Goal: Task Accomplishment & Management: Use online tool/utility

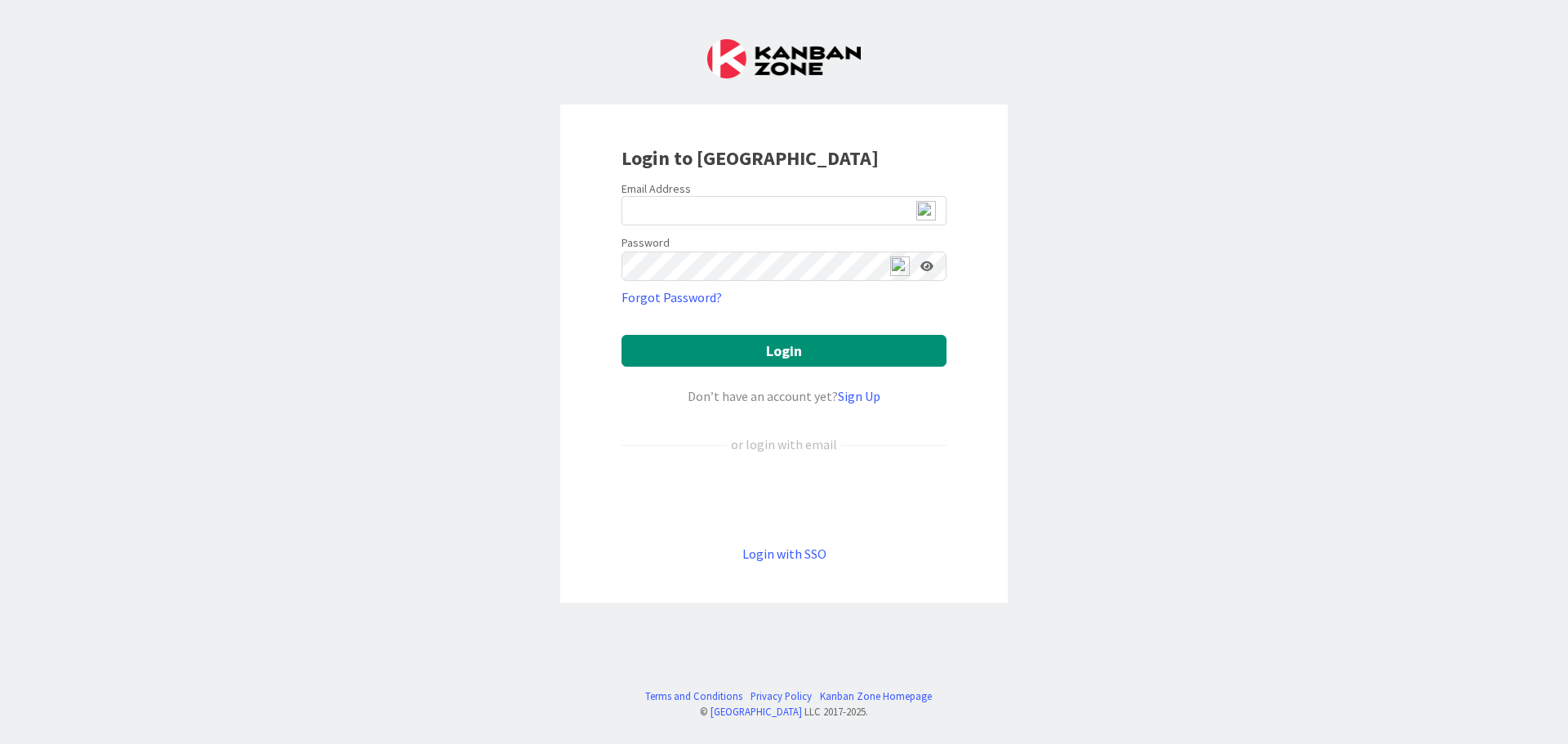
click at [923, 212] on img at bounding box center [926, 211] width 20 height 20
click at [932, 216] on span "2" at bounding box center [933, 218] width 13 height 14
type input "[EMAIL_ADDRESS][DOMAIN_NAME]"
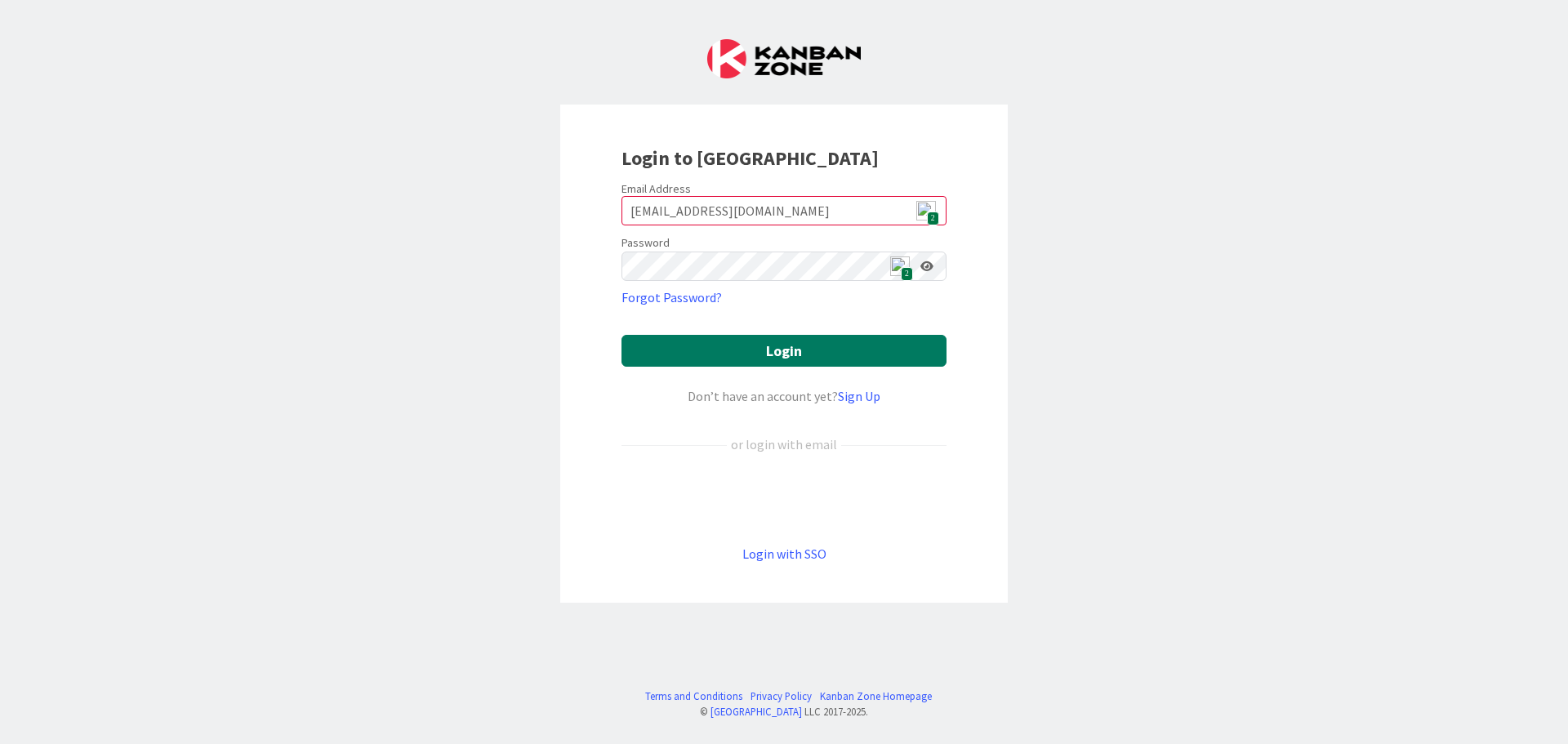
drag, startPoint x: 793, startPoint y: 354, endPoint x: 657, endPoint y: 334, distance: 137.5
click at [794, 364] on button "Login" at bounding box center [783, 350] width 325 height 32
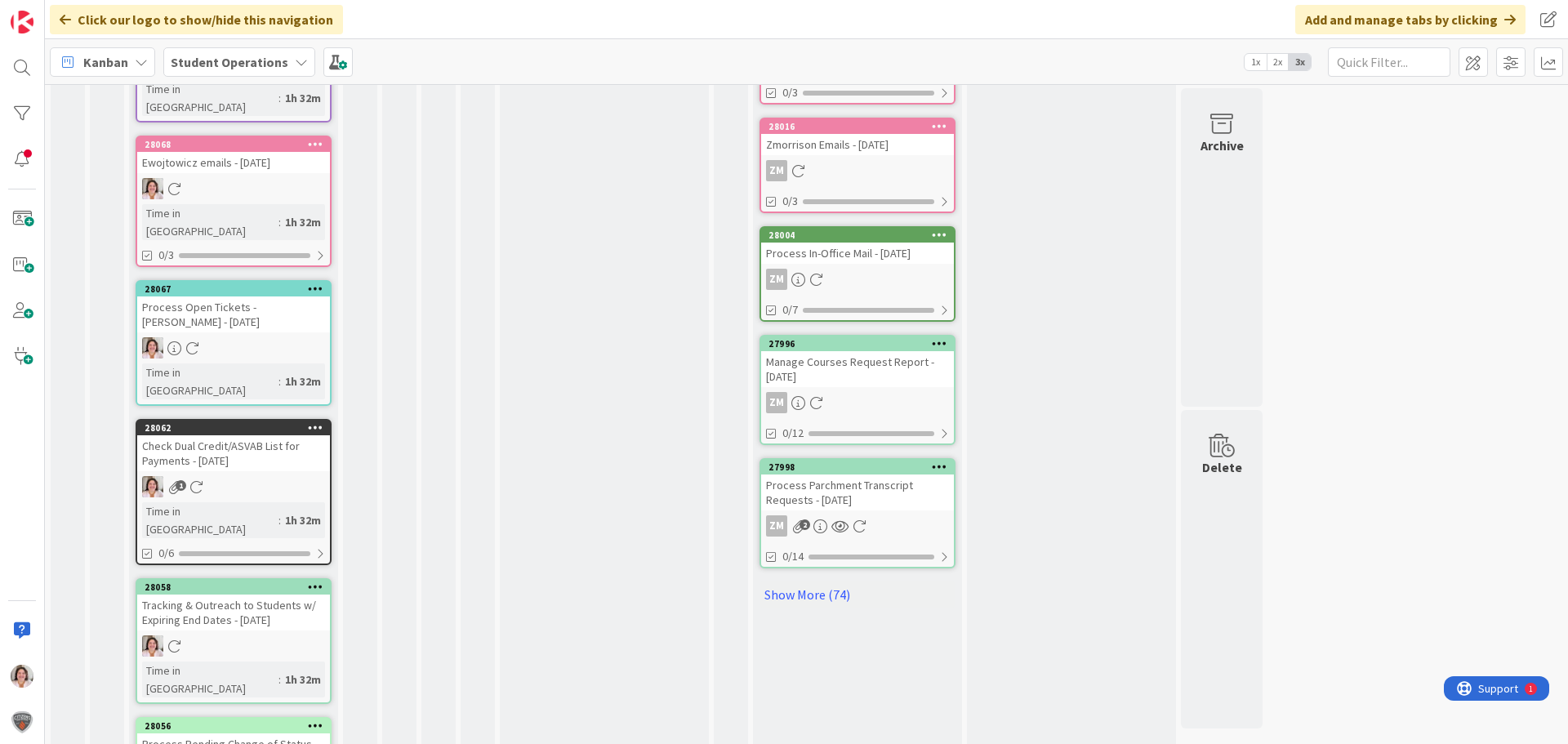
scroll to position [763, 0]
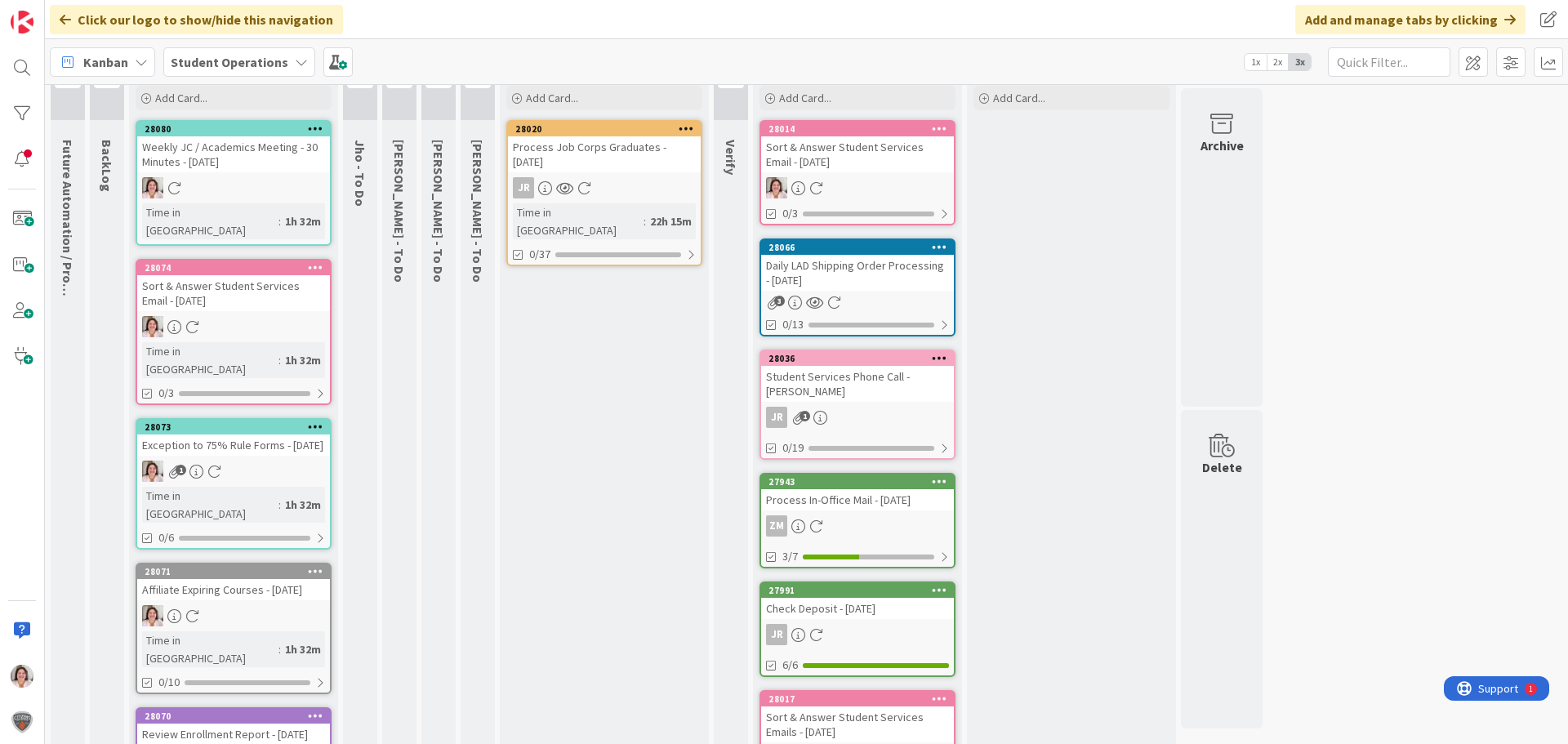
scroll to position [0, 0]
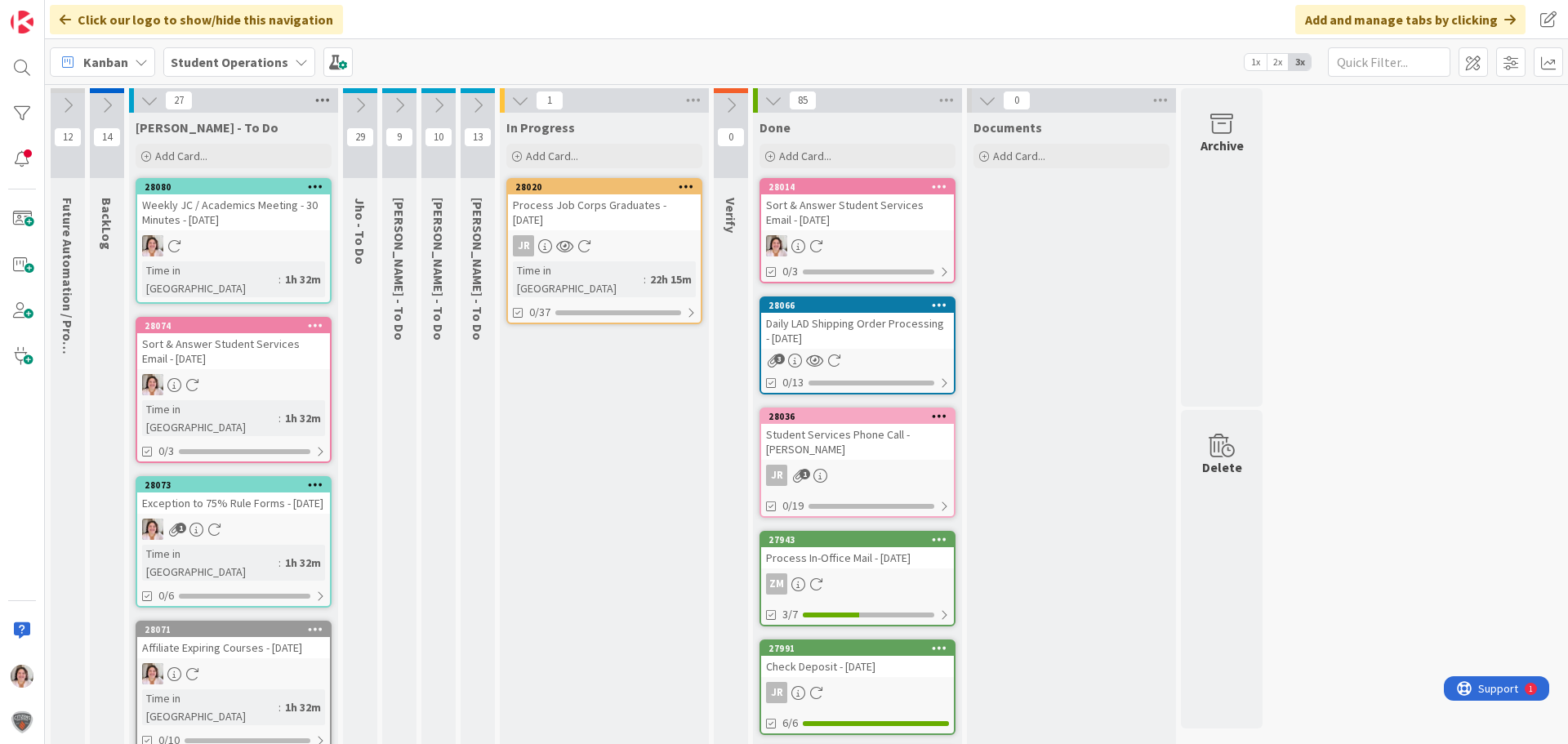
click at [327, 103] on icon at bounding box center [323, 99] width 21 height 24
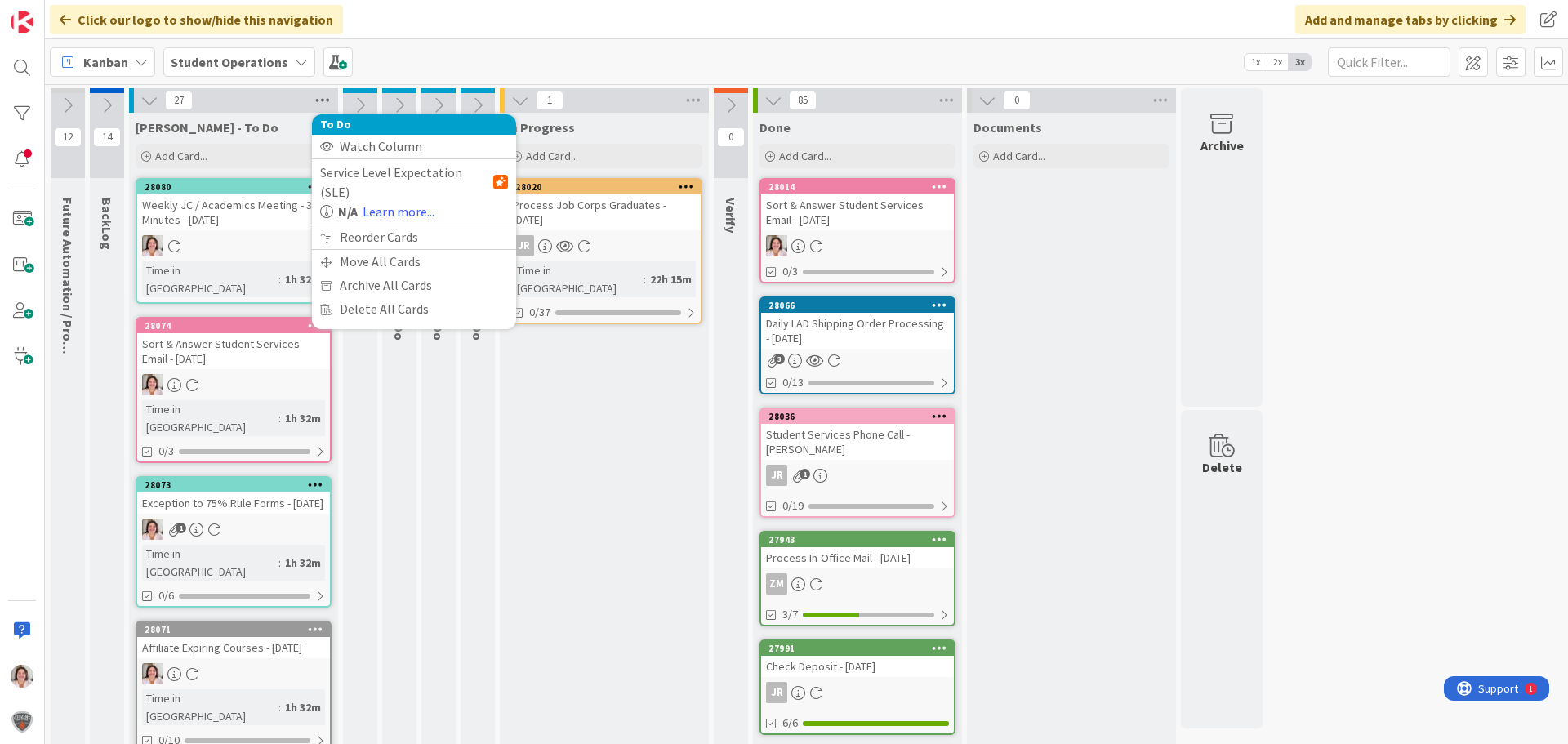
click at [327, 103] on icon at bounding box center [323, 99] width 21 height 24
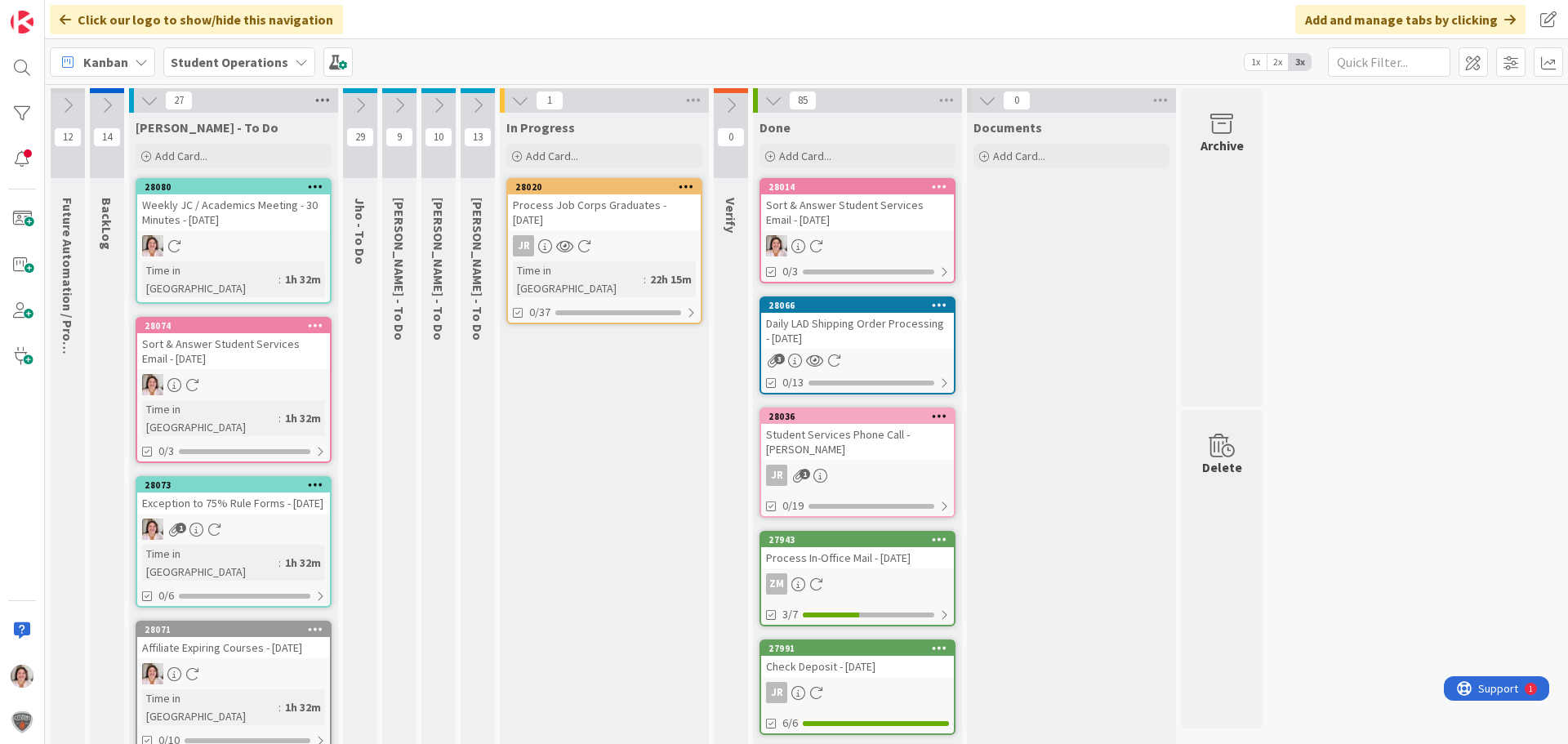
click at [327, 103] on icon at bounding box center [323, 99] width 21 height 24
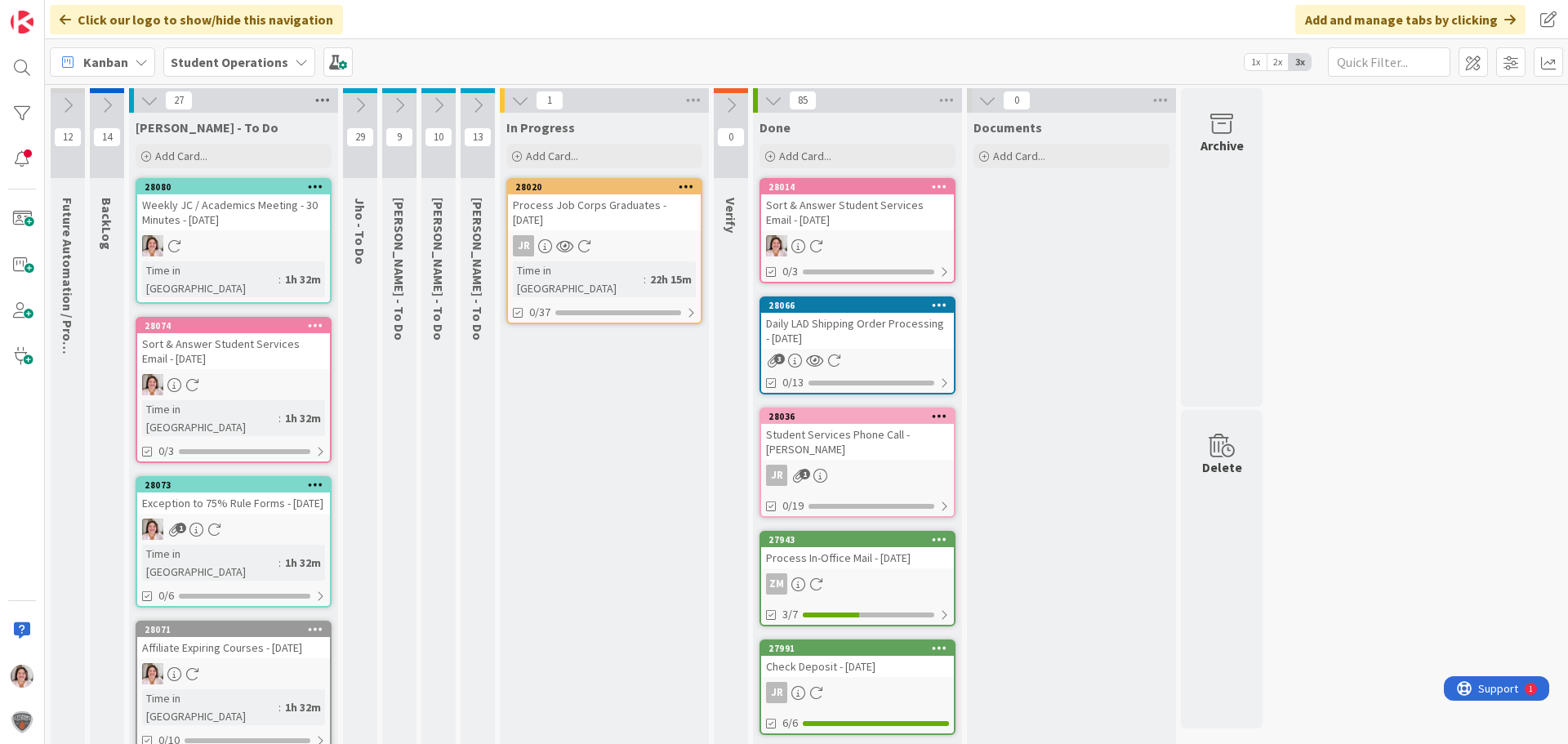
click at [323, 102] on icon at bounding box center [323, 99] width 21 height 24
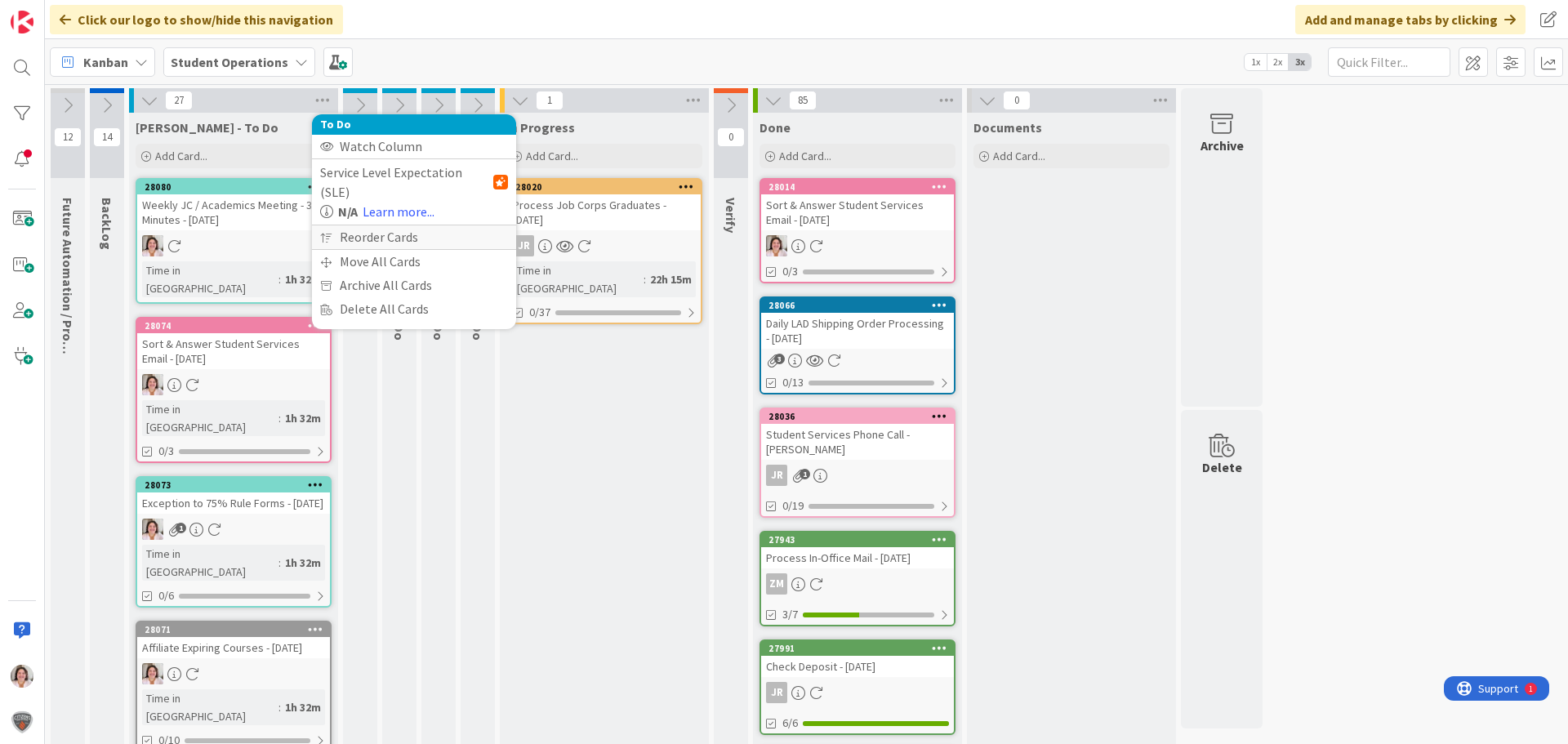
click at [356, 225] on div "Reorder Cards" at bounding box center [413, 237] width 204 height 23
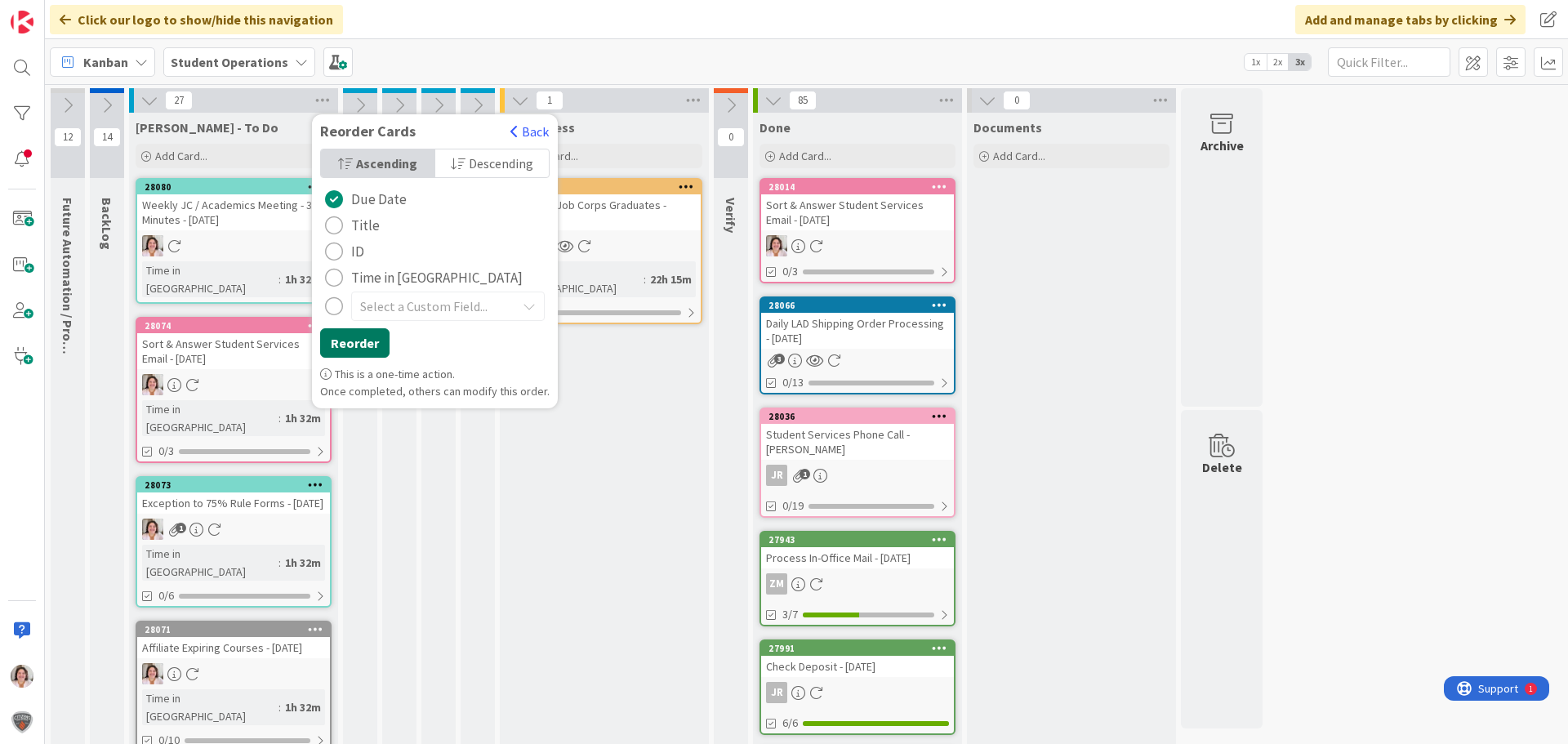
drag, startPoint x: 348, startPoint y: 338, endPoint x: 626, endPoint y: 372, distance: 280.1
click at [333, 224] on div "radio" at bounding box center [333, 225] width 18 height 18
click at [365, 350] on button "Reorder" at bounding box center [354, 343] width 69 height 29
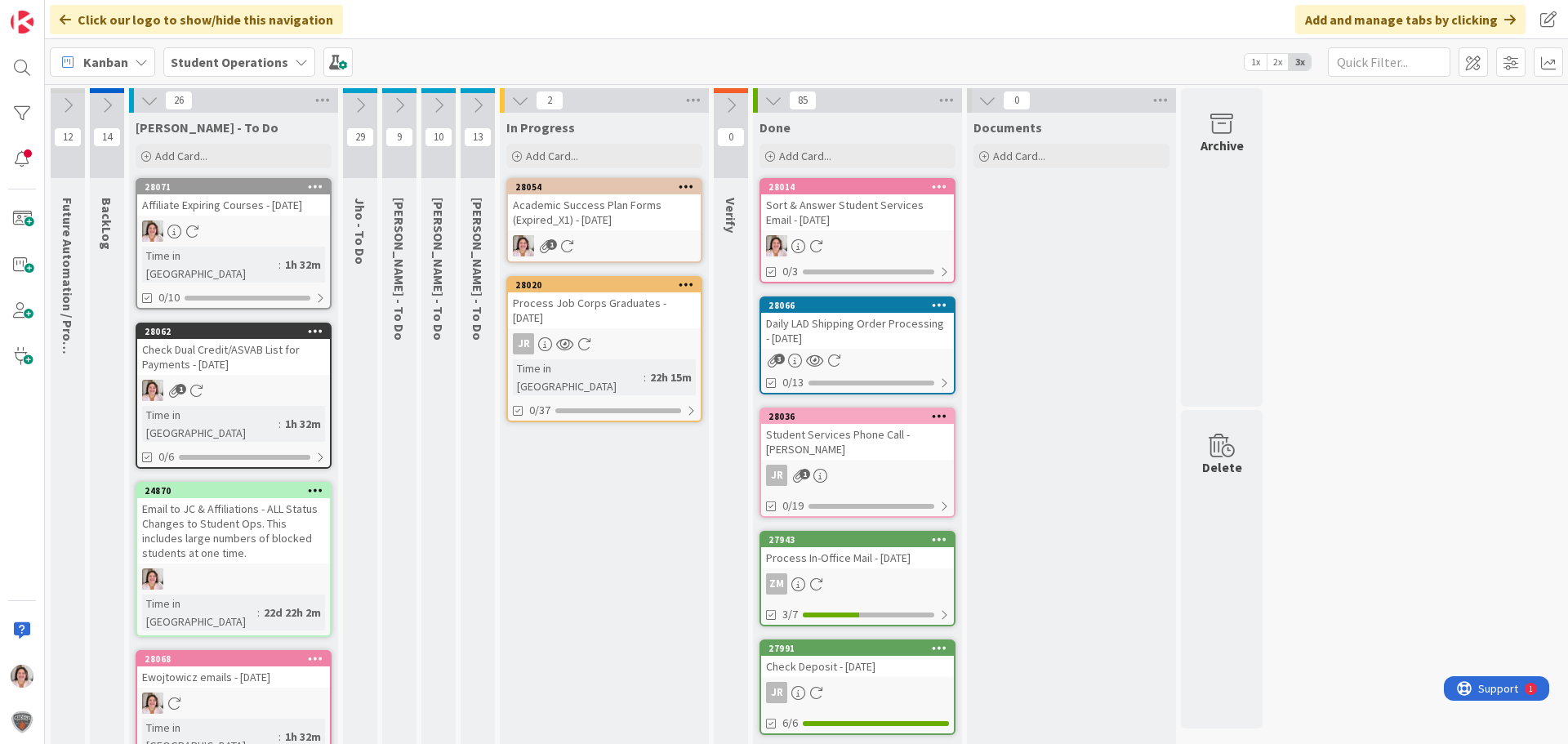
click at [627, 233] on link "28054 Academic Success Plan Forms (Expired_X1) - [DATE] 1" at bounding box center [604, 220] width 196 height 85
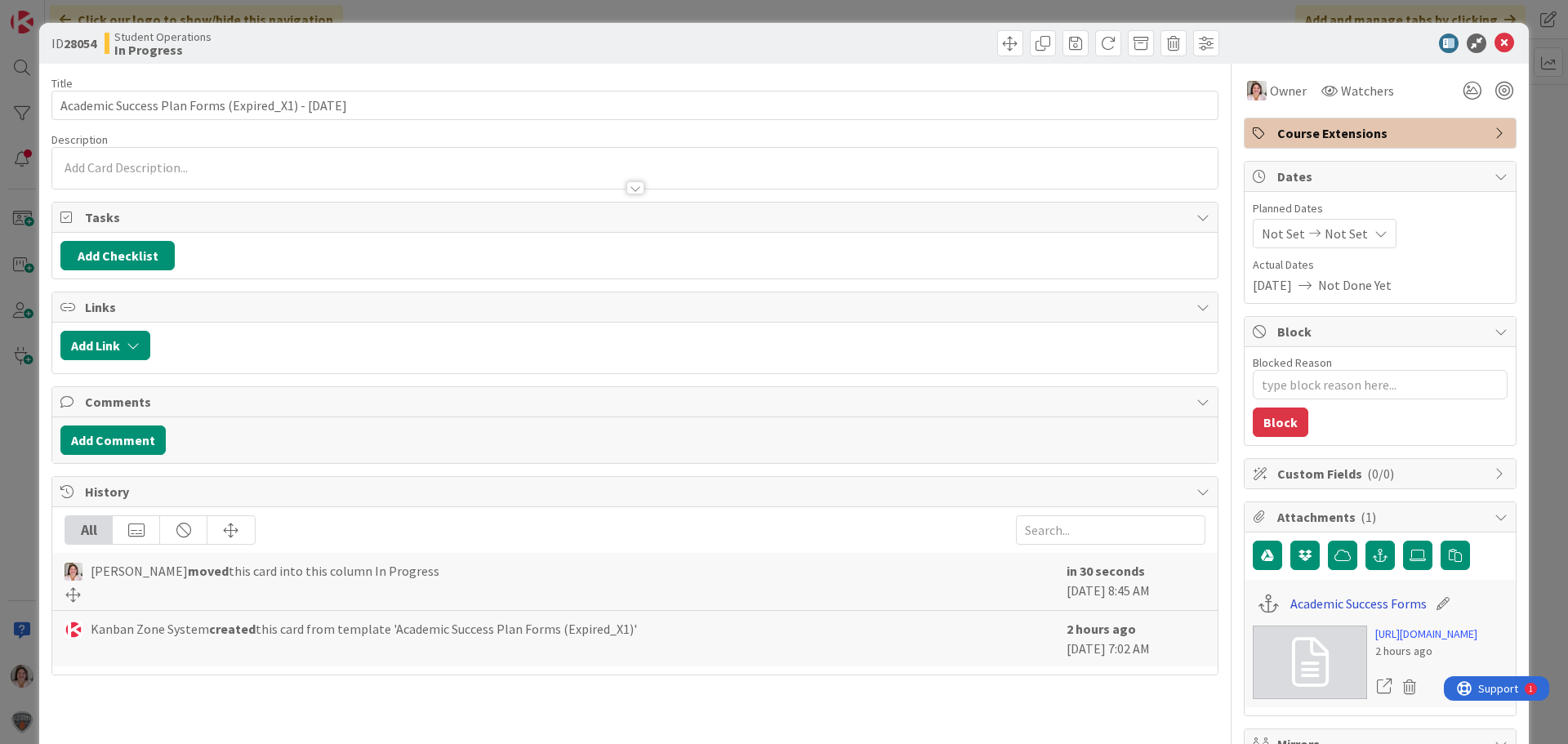
click at [1334, 601] on link "Academic Success Forms" at bounding box center [1358, 604] width 137 height 20
click at [1495, 39] on icon at bounding box center [1505, 43] width 20 height 20
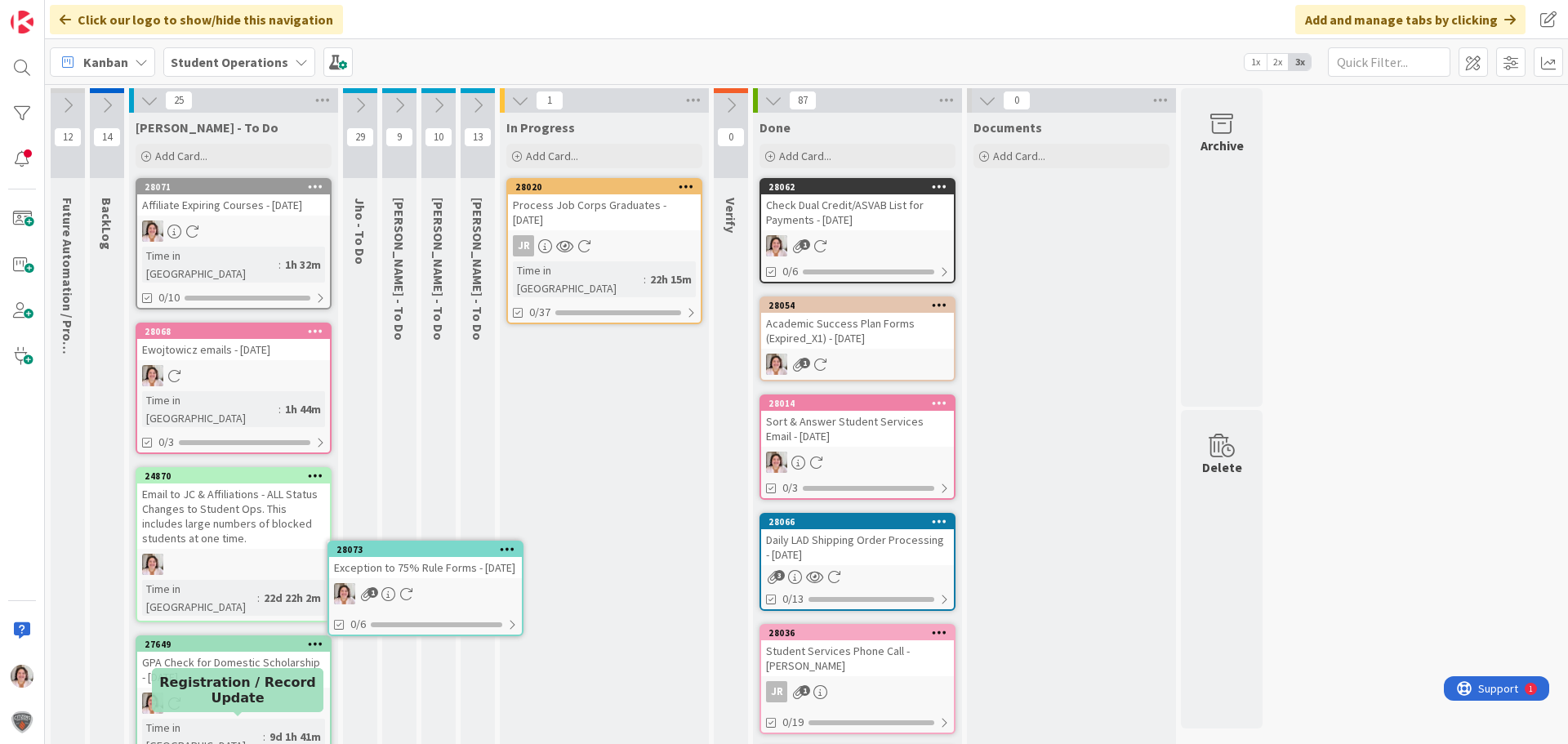
scroll to position [22, 0]
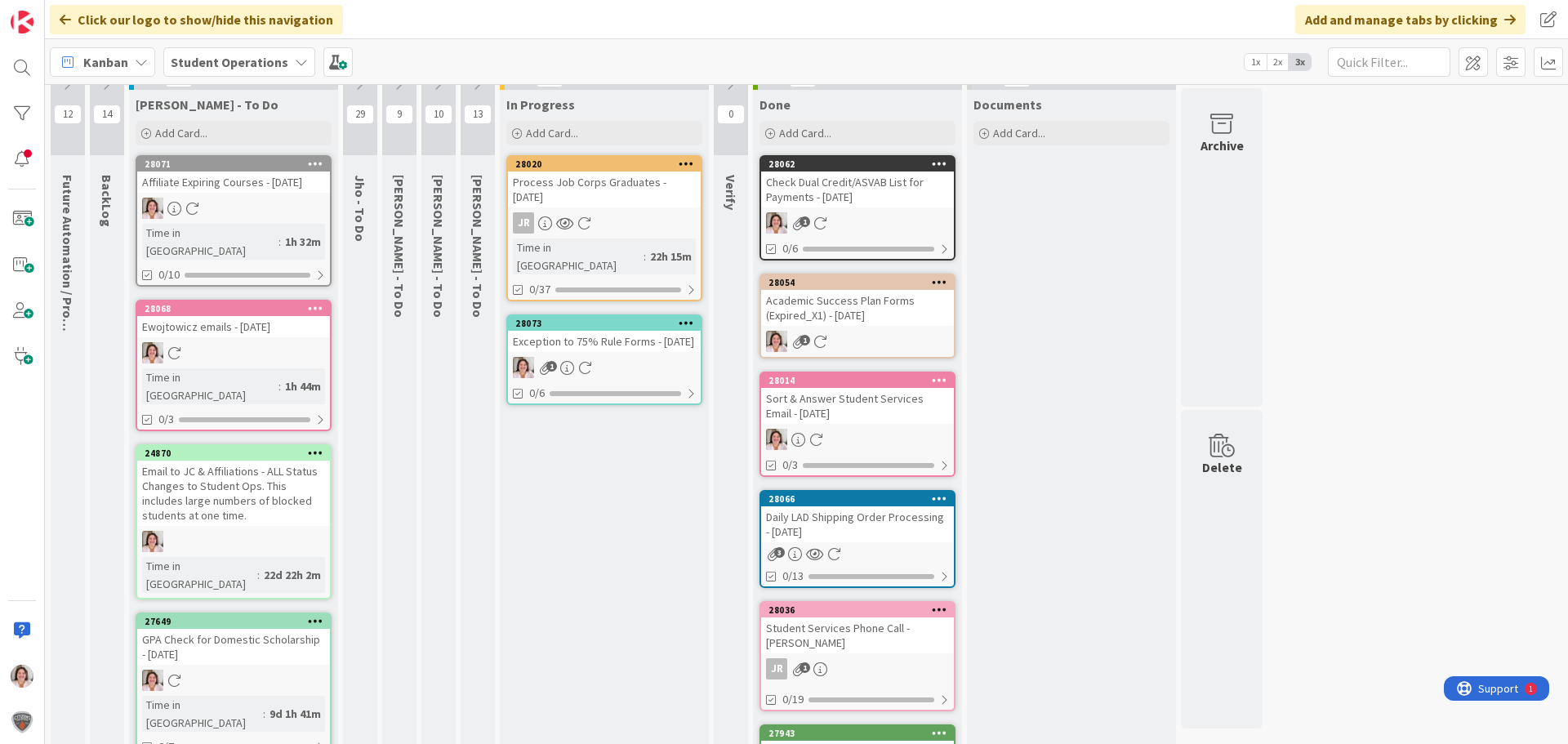
click at [586, 349] on link "28073 Exception to 75% Rule Forms - [DATE] 1 0/6" at bounding box center [604, 359] width 196 height 91
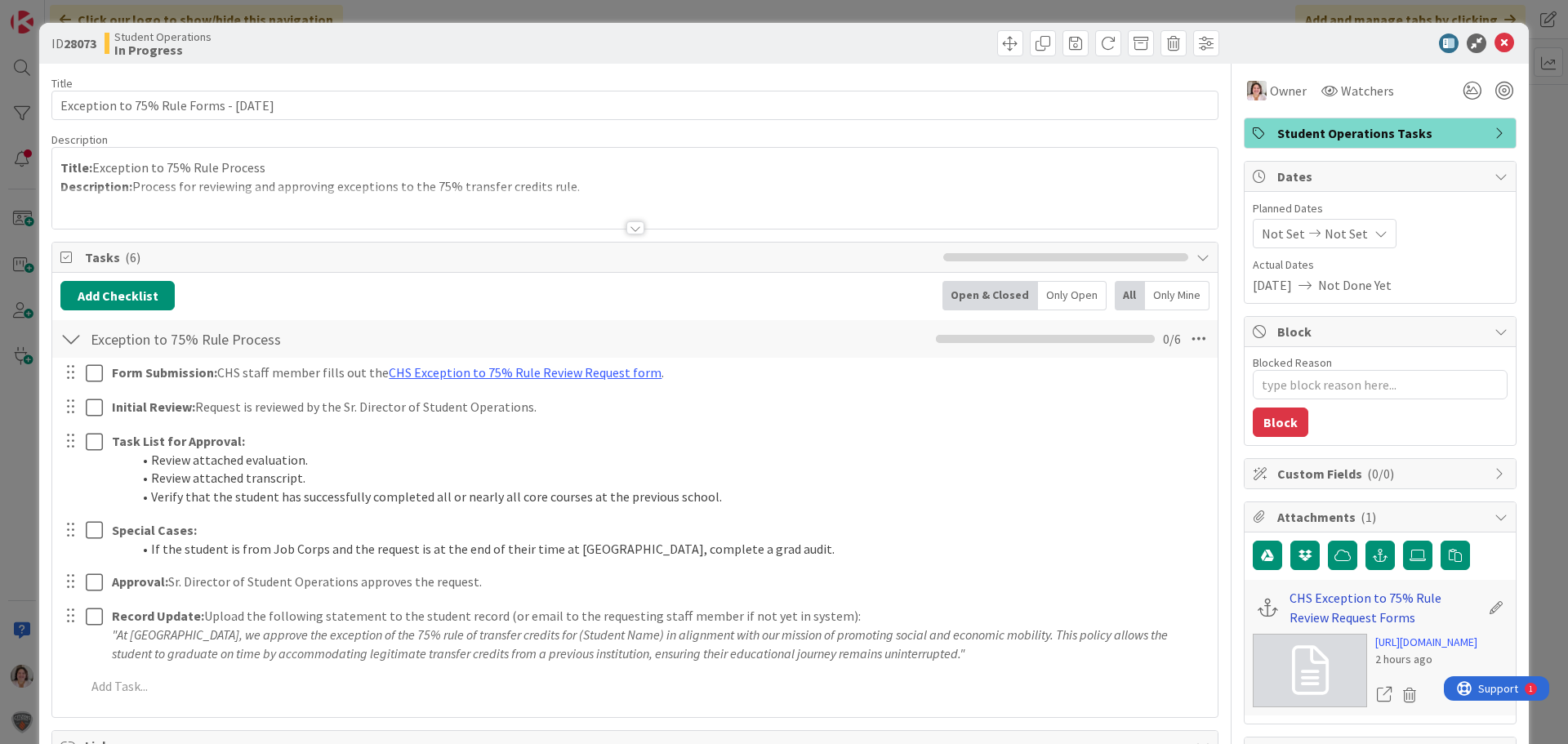
click at [1321, 595] on link "CHS Exception to 75% Rule Review Request Forms" at bounding box center [1384, 607] width 190 height 39
click at [1495, 48] on icon at bounding box center [1505, 43] width 20 height 20
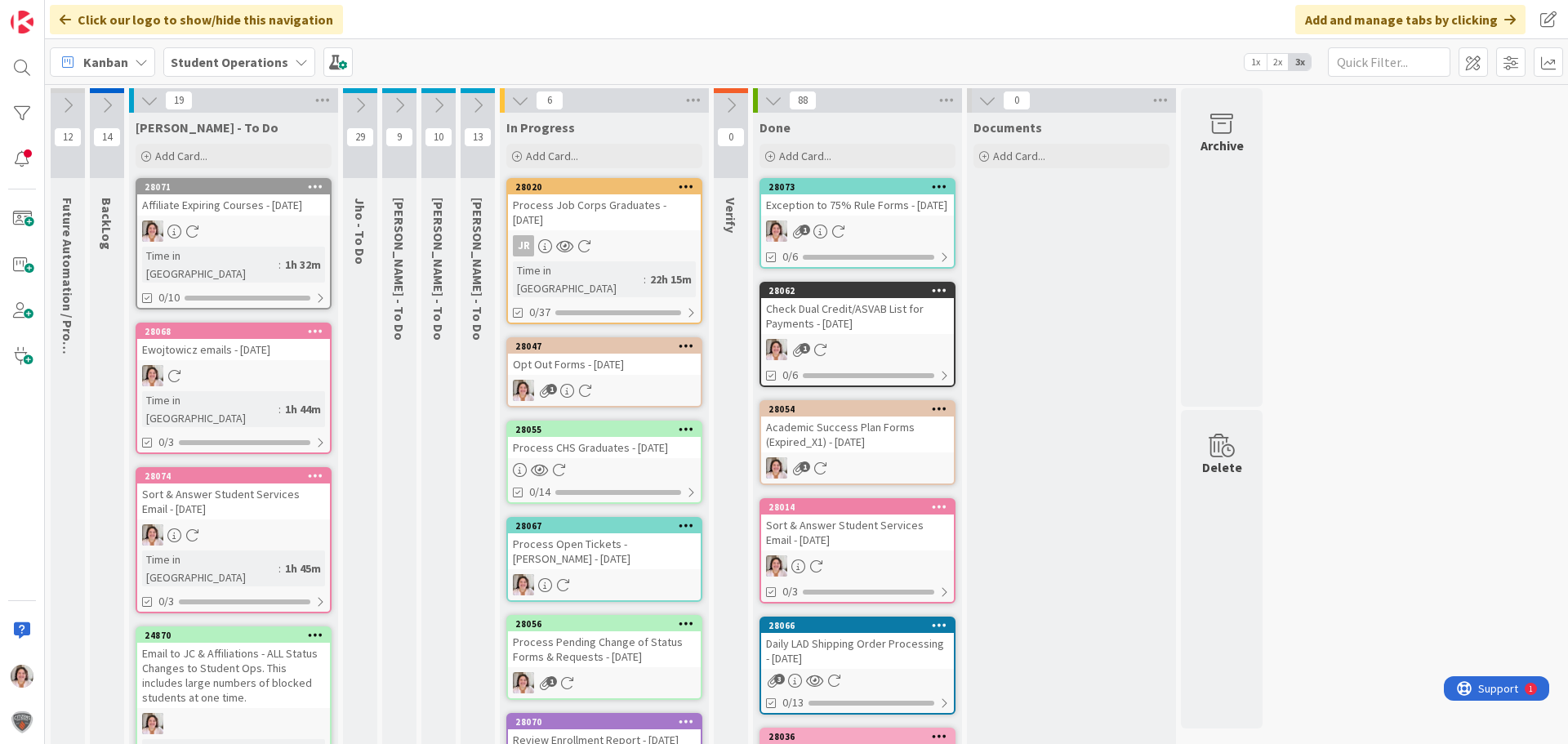
click at [609, 354] on div "Opt Out Forms - [DATE]" at bounding box center [605, 365] width 193 height 21
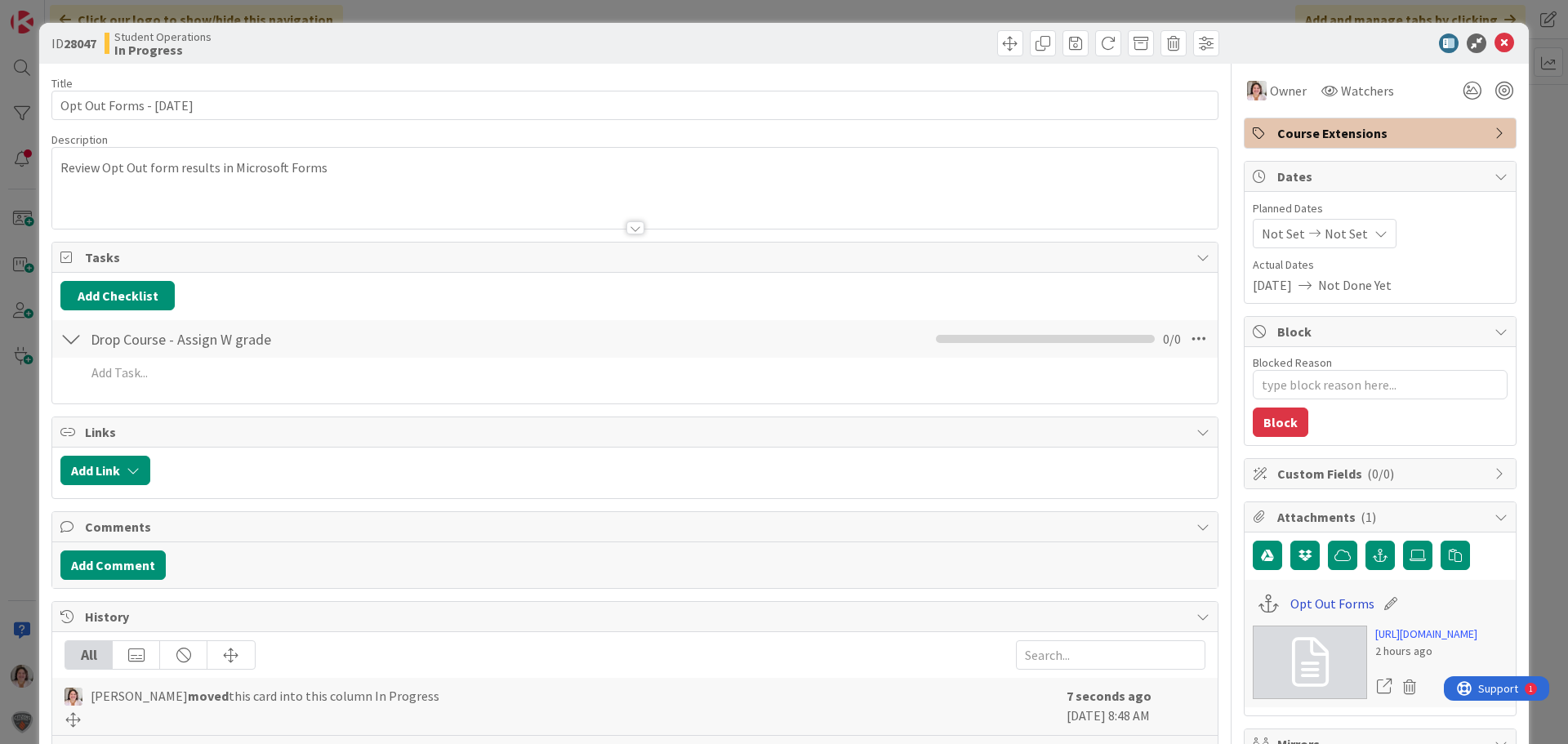
click at [1311, 605] on link "Opt Out Forms" at bounding box center [1332, 604] width 84 height 20
click at [1496, 46] on icon at bounding box center [1505, 43] width 20 height 20
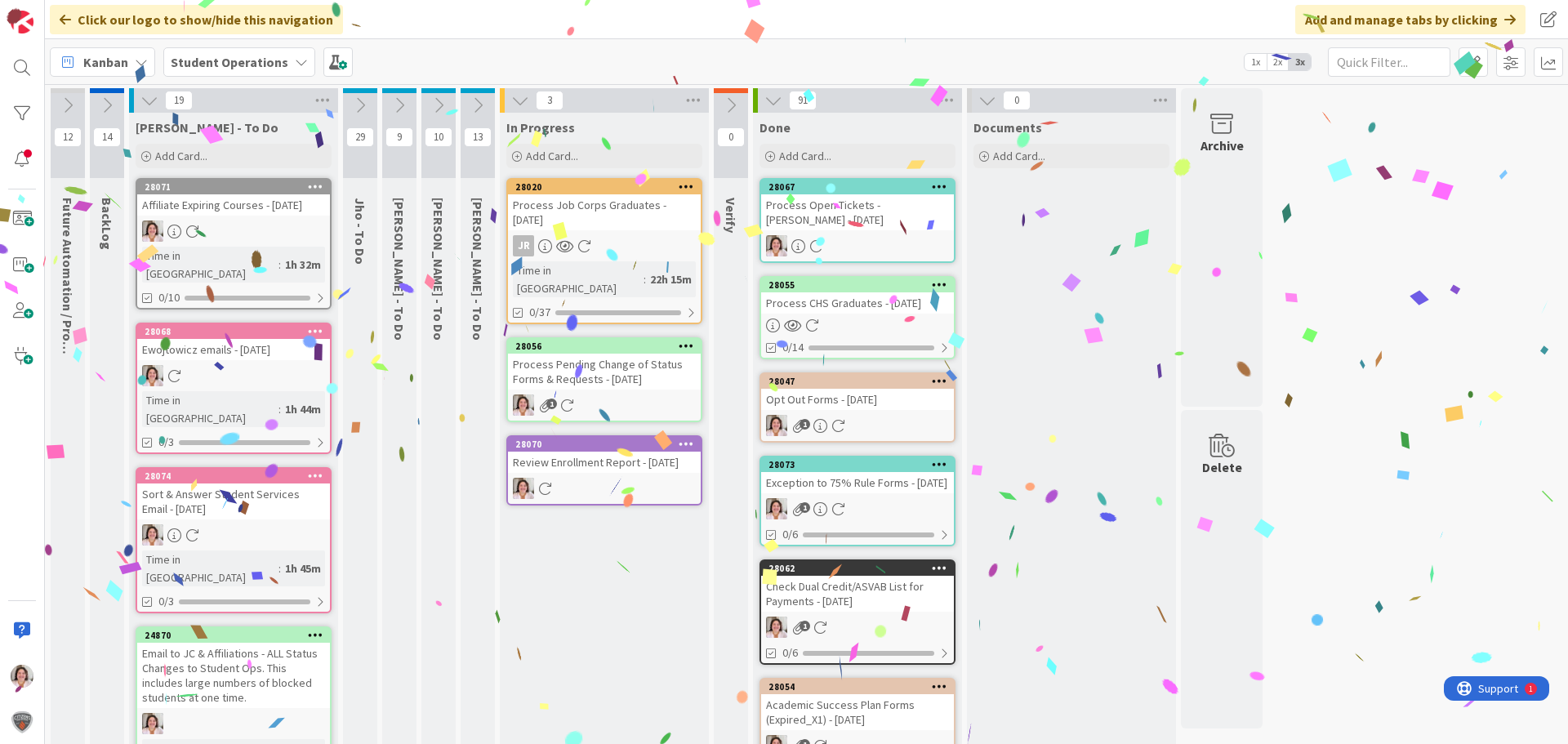
click at [559, 354] on div "Process Pending Change of Status Forms & Requests - [DATE]" at bounding box center [605, 372] width 193 height 36
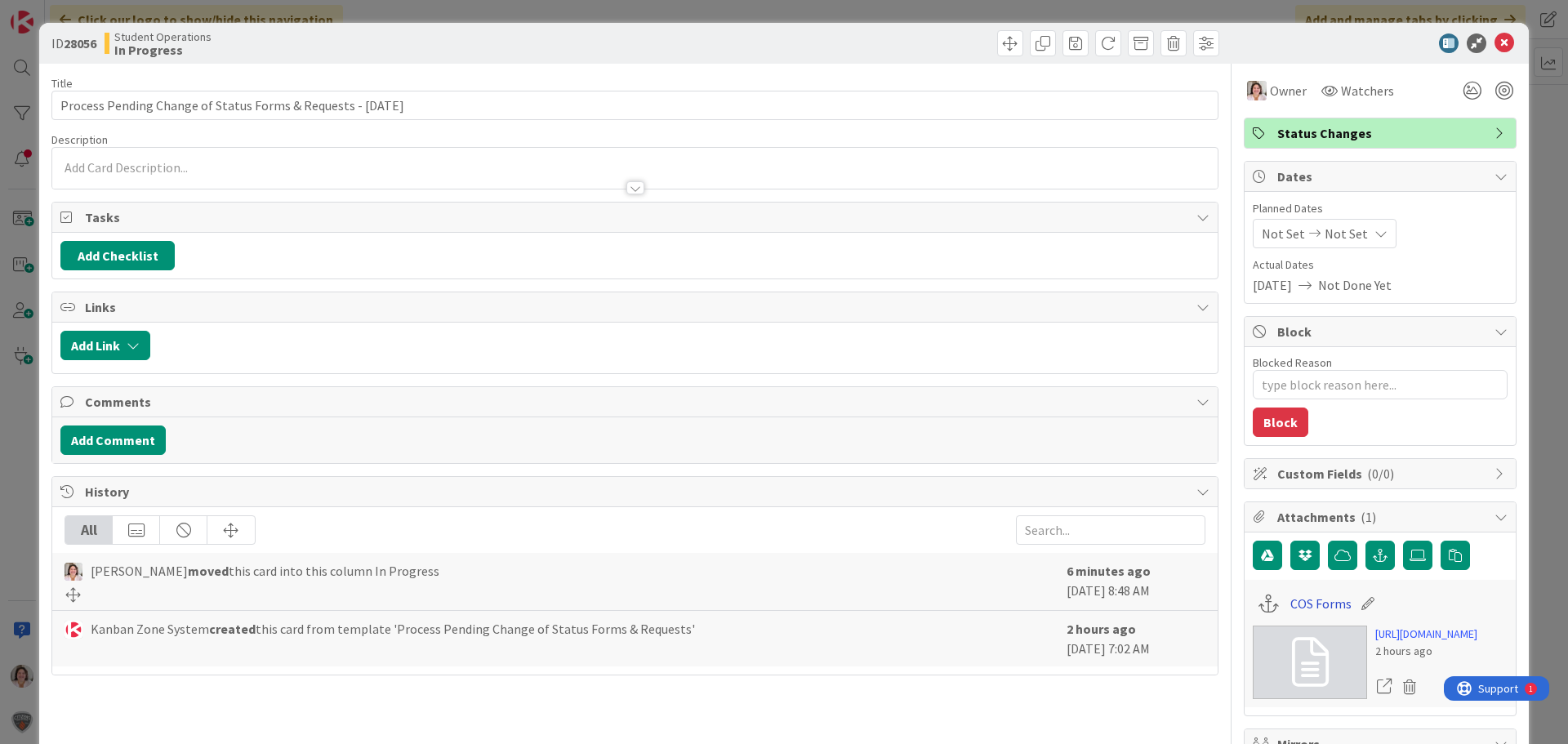
click at [1301, 601] on link "COS Forms" at bounding box center [1320, 604] width 61 height 20
click at [1495, 45] on icon at bounding box center [1505, 43] width 20 height 20
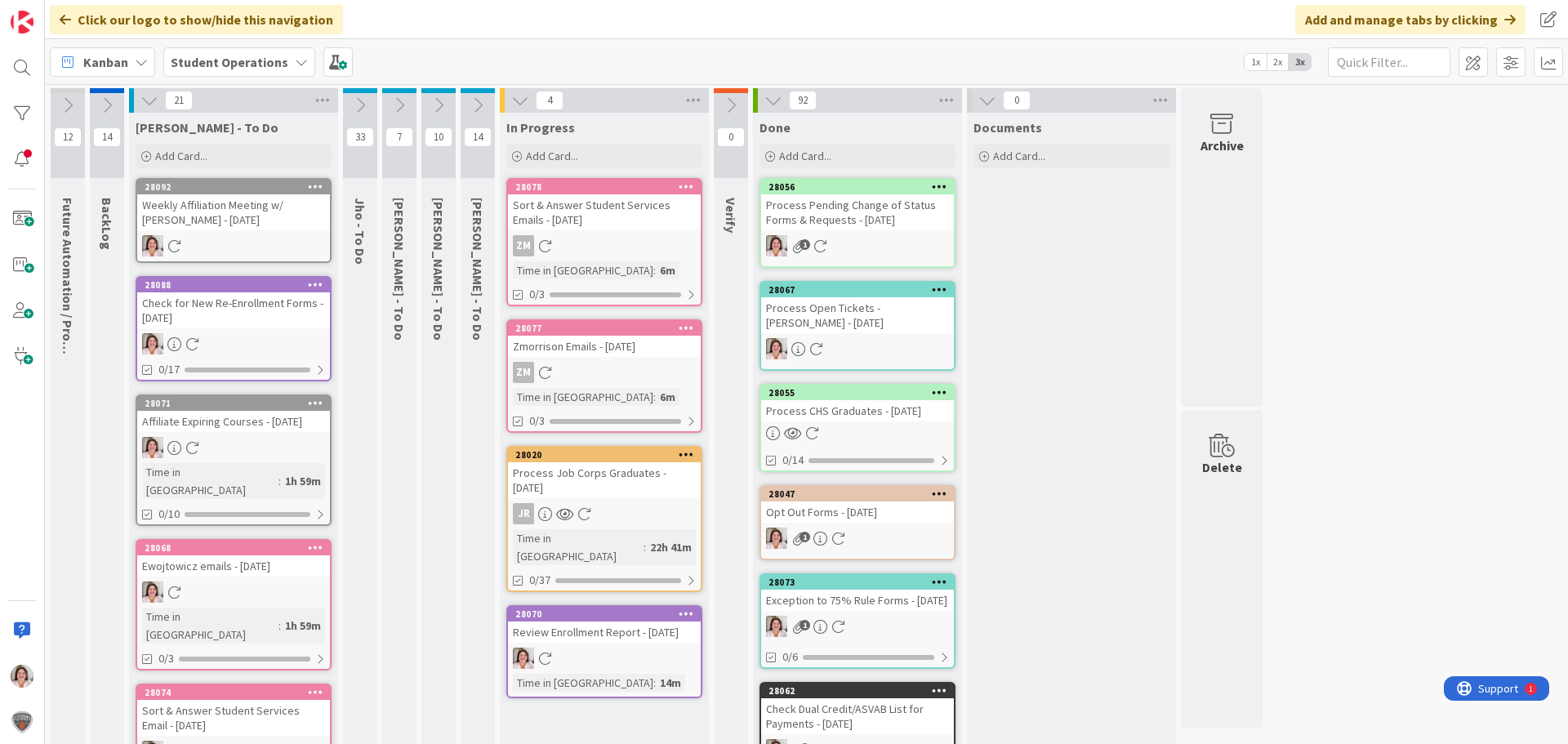
click at [324, 187] on div at bounding box center [315, 187] width 29 height 12
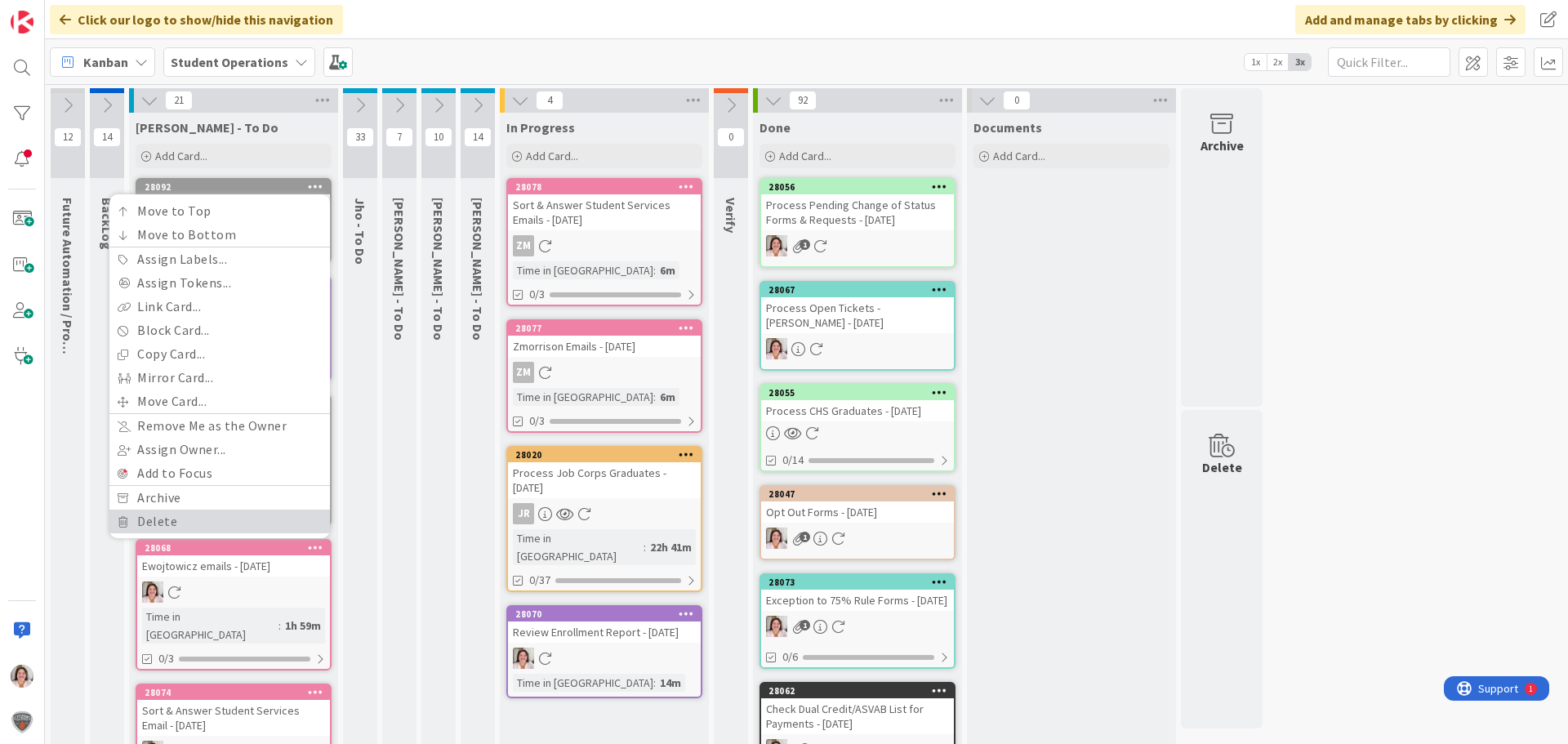
click at [215, 526] on link "Delete" at bounding box center [219, 522] width 220 height 23
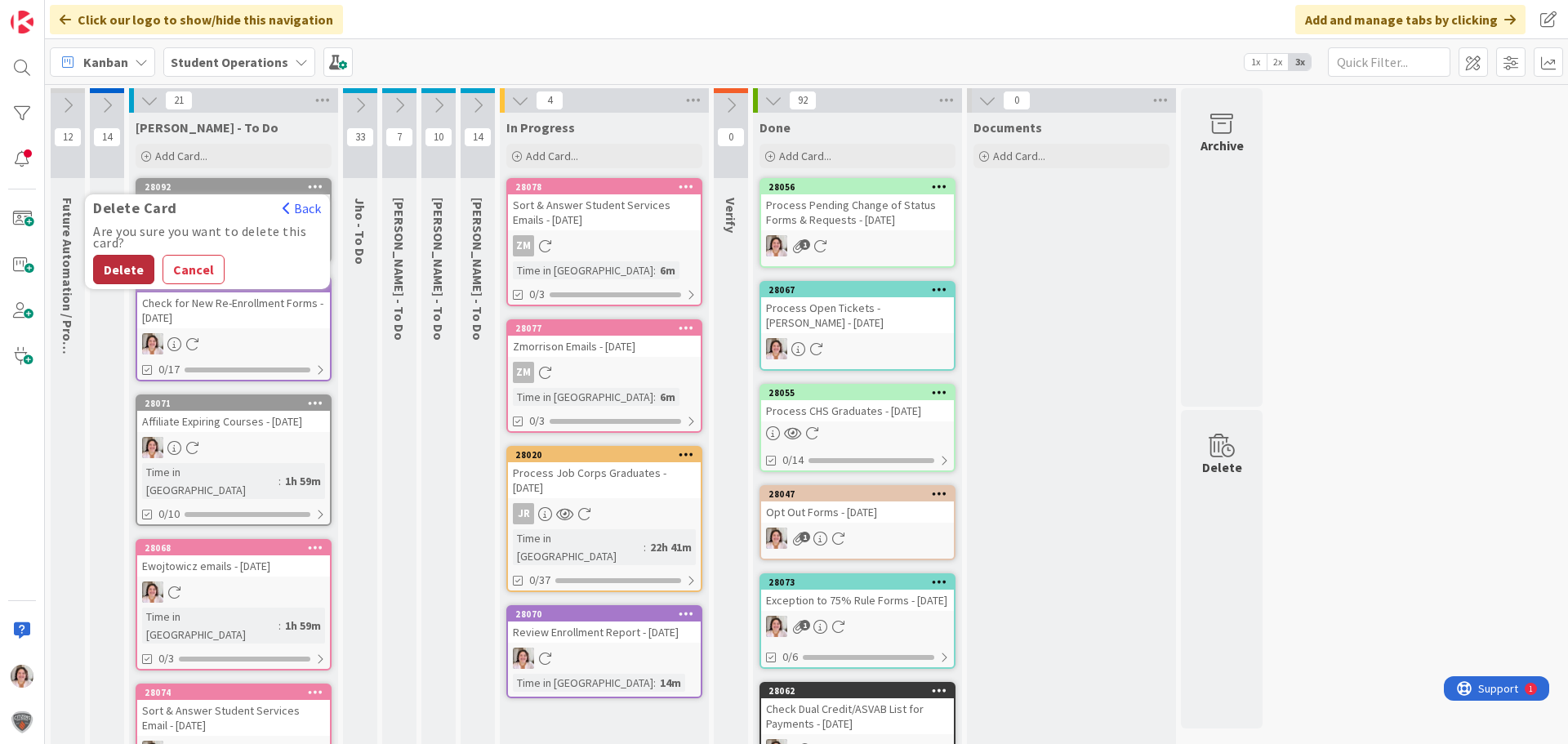
click at [127, 264] on button "Delete" at bounding box center [123, 269] width 61 height 29
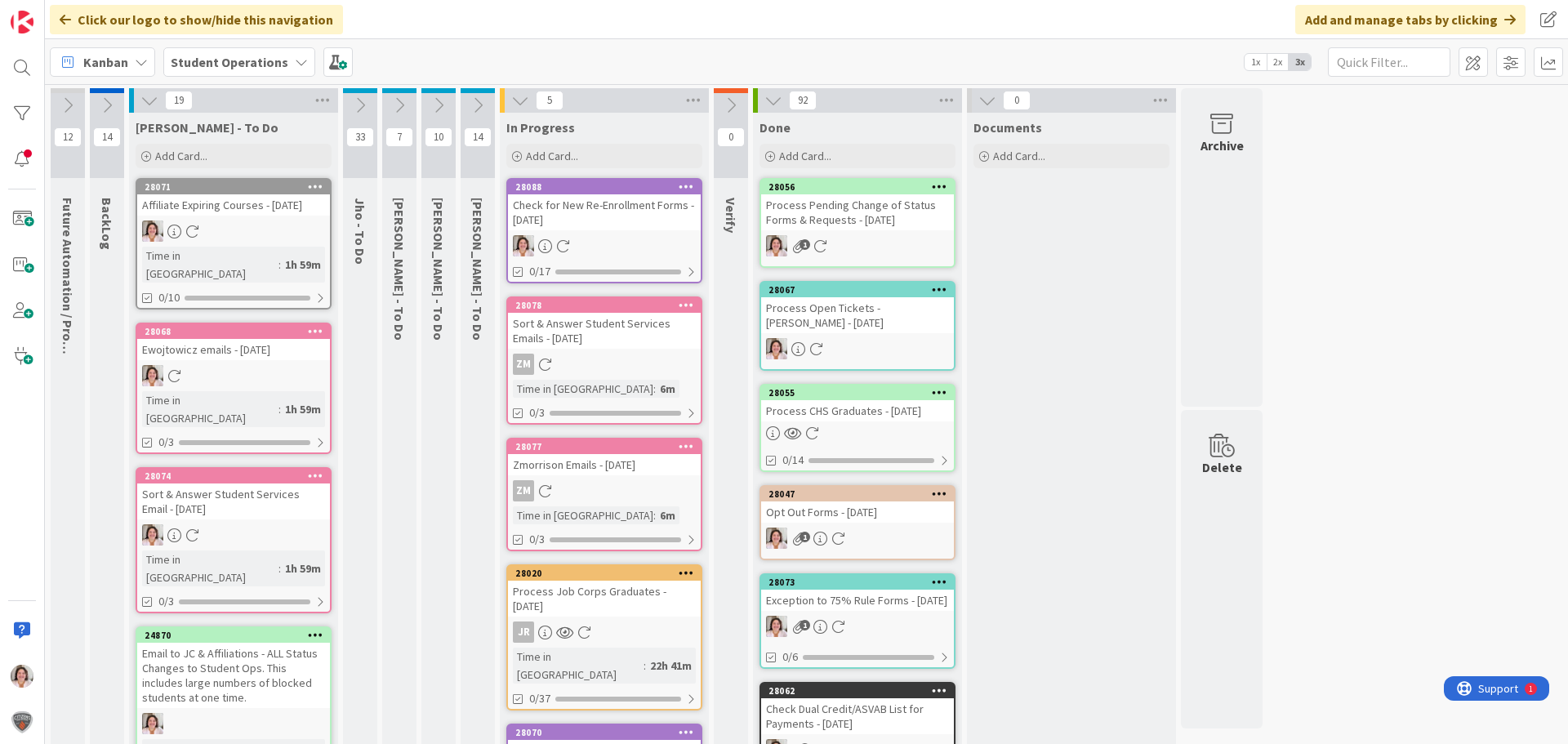
click at [617, 250] on div at bounding box center [605, 246] width 193 height 21
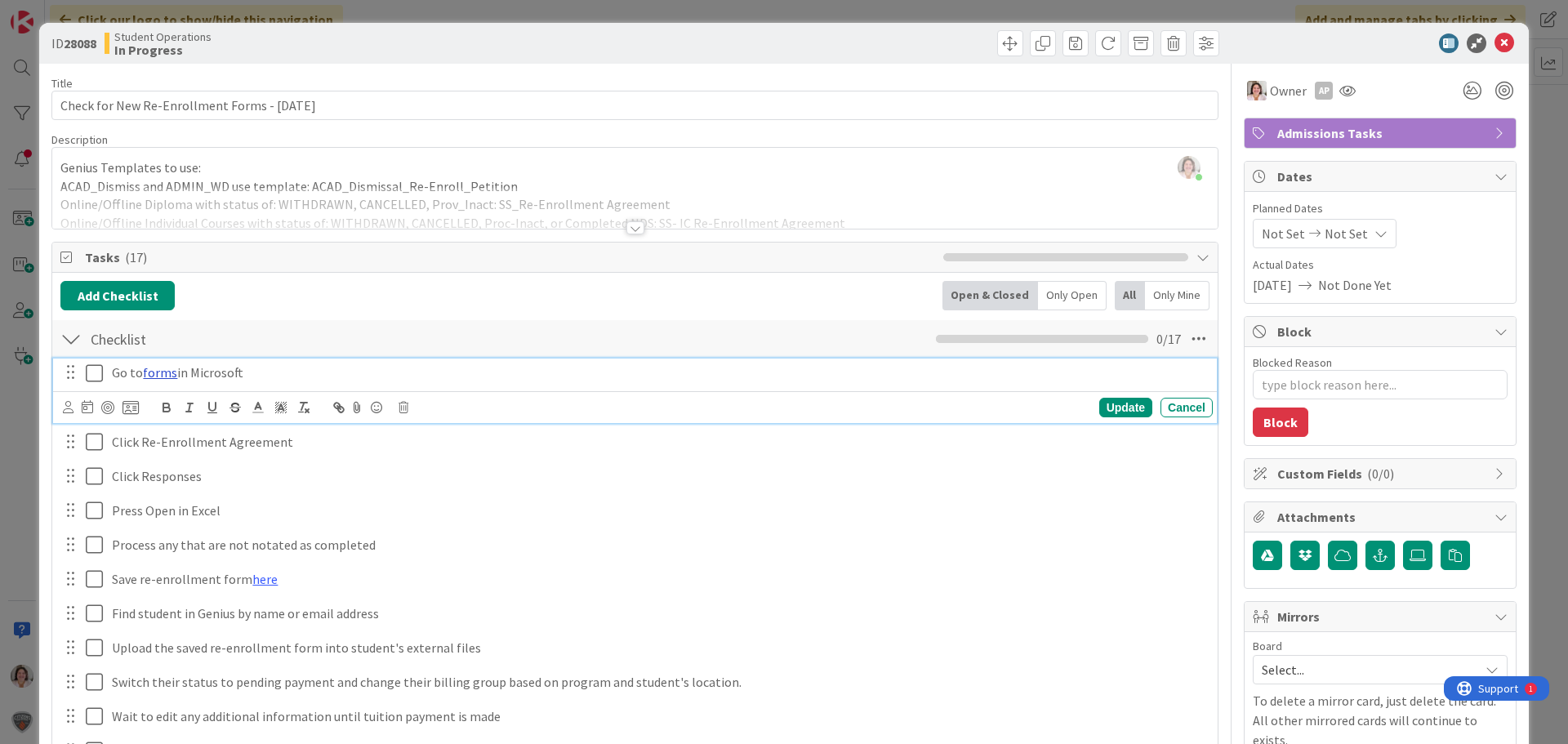
click at [153, 372] on link "forms" at bounding box center [160, 372] width 34 height 17
click at [169, 411] on link "[URL][DOMAIN_NAME]" at bounding box center [120, 405] width 112 height 21
click at [1496, 37] on icon at bounding box center [1505, 43] width 20 height 20
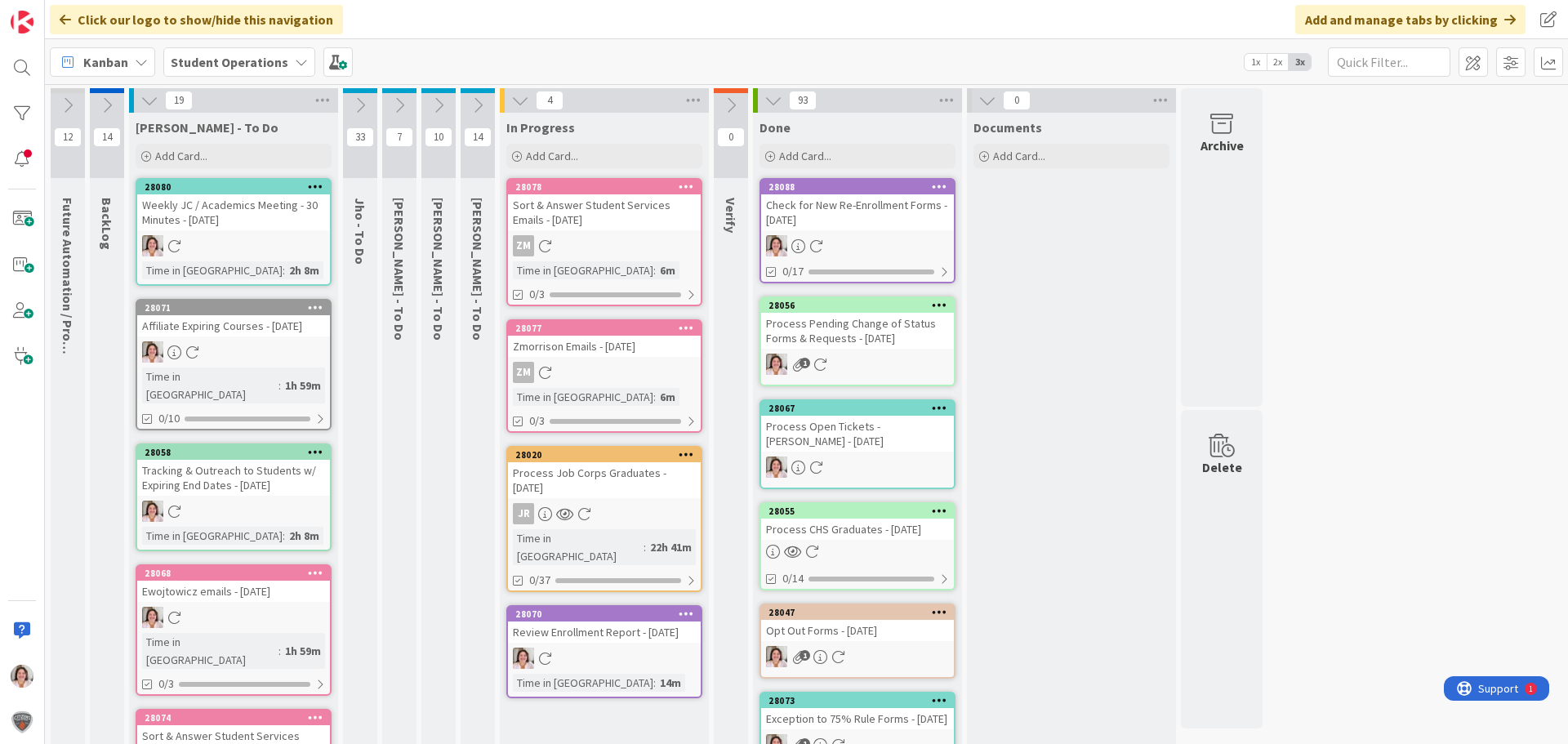
click at [255, 232] on link "28080 Weekly JC / Academics Meeting - 30 Minutes - [DATE] Time in [GEOGRAPHIC_D…" at bounding box center [233, 232] width 196 height 108
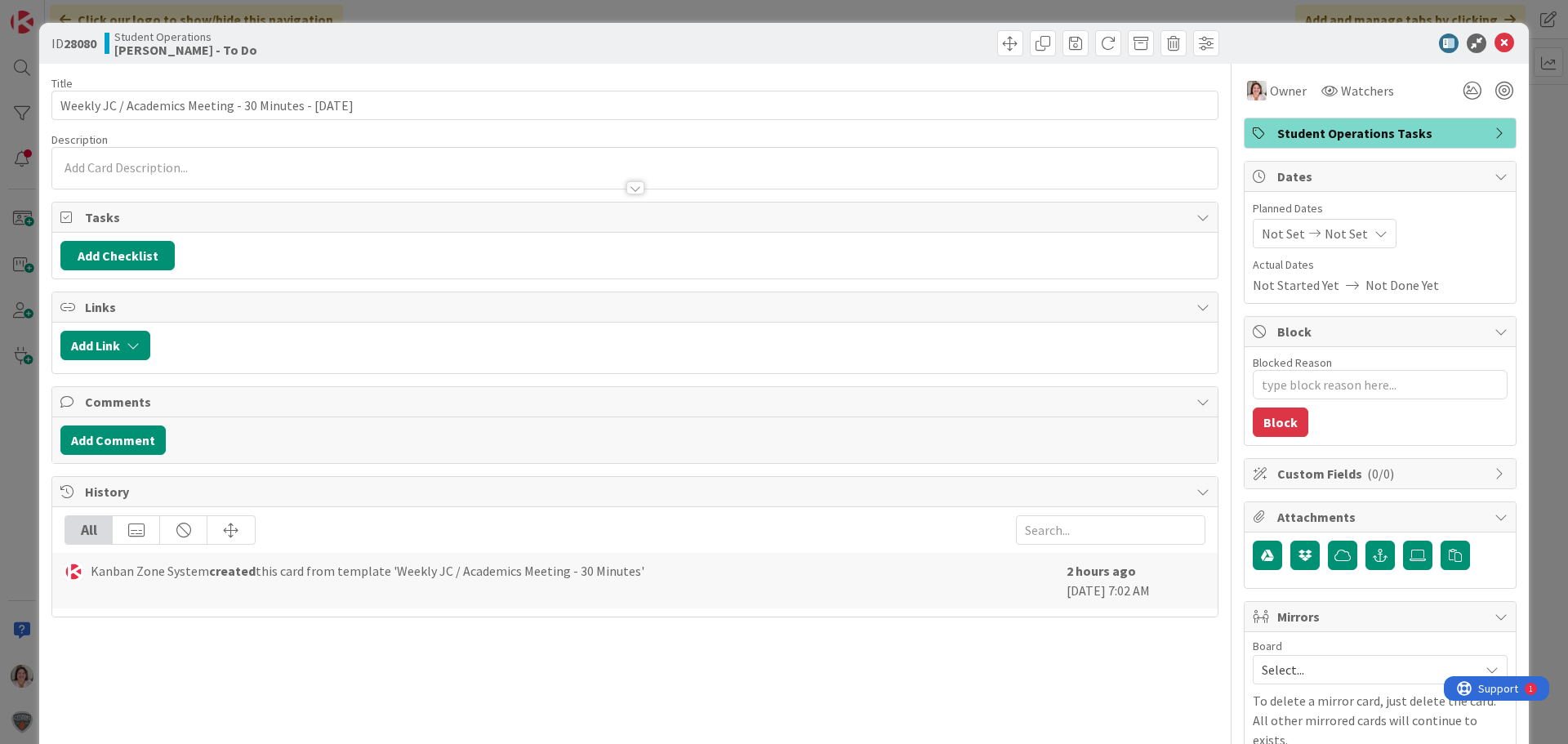
click at [1363, 137] on span "Student Operations Tasks" at bounding box center [1382, 133] width 209 height 20
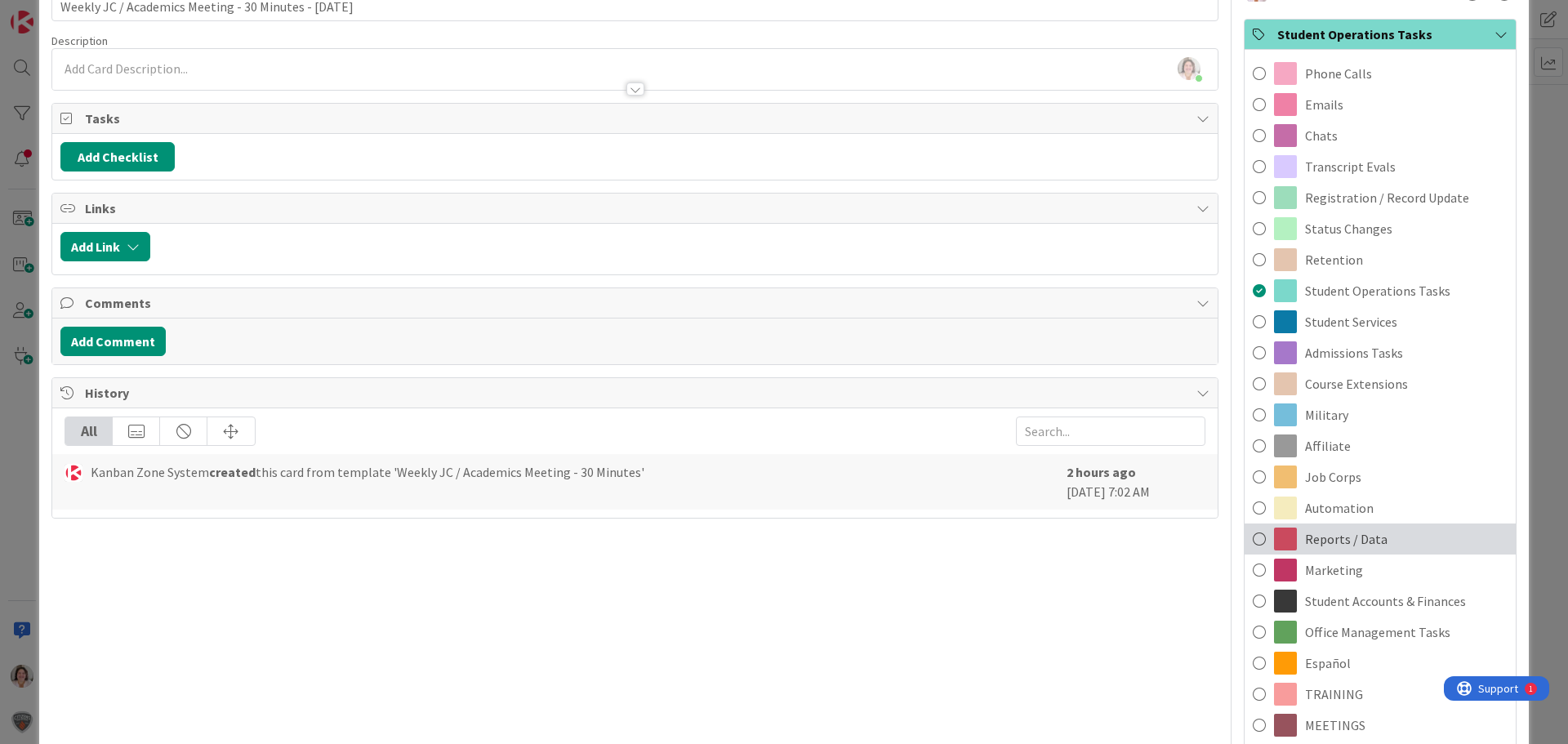
scroll to position [327, 0]
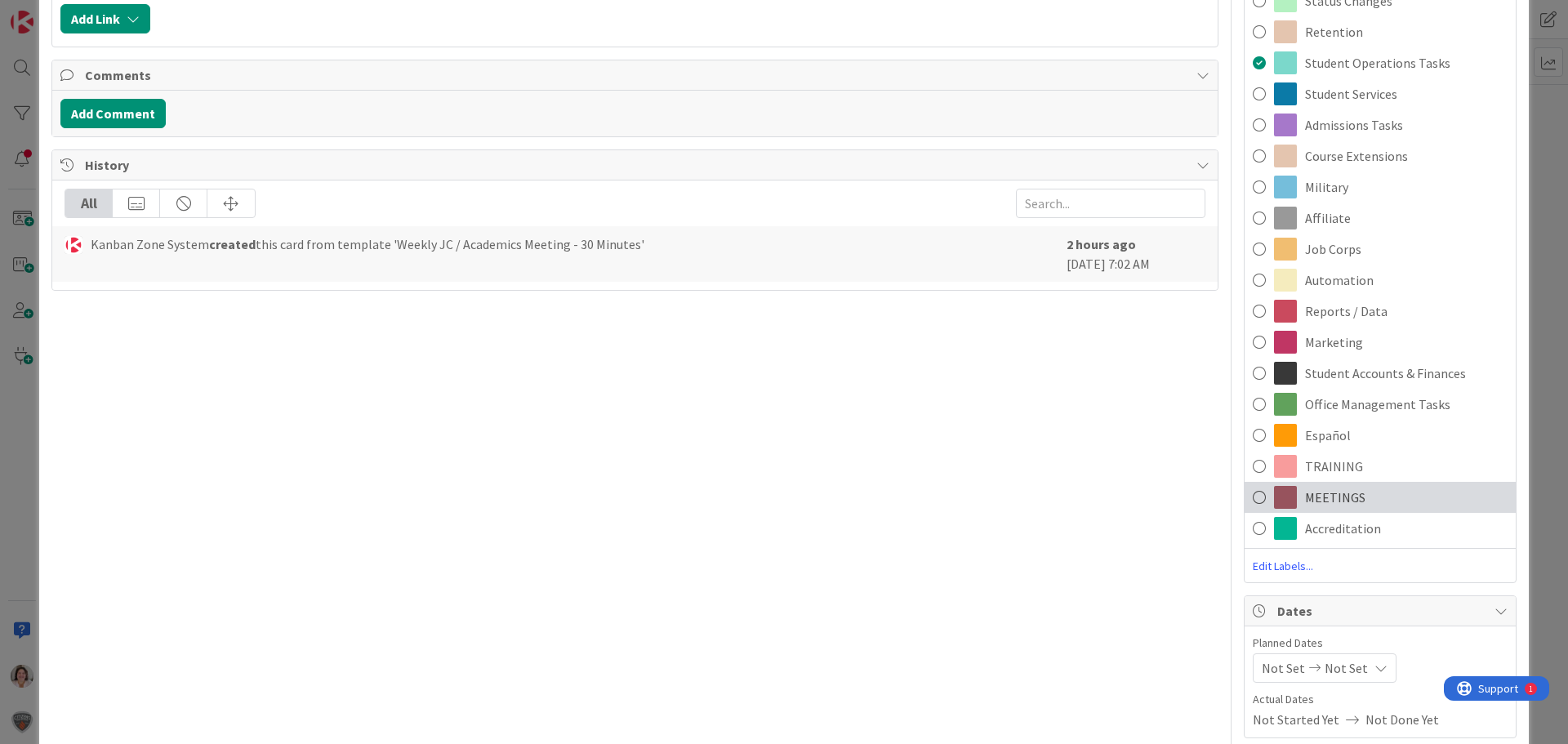
click at [1319, 502] on span "MEETINGS" at bounding box center [1335, 497] width 60 height 20
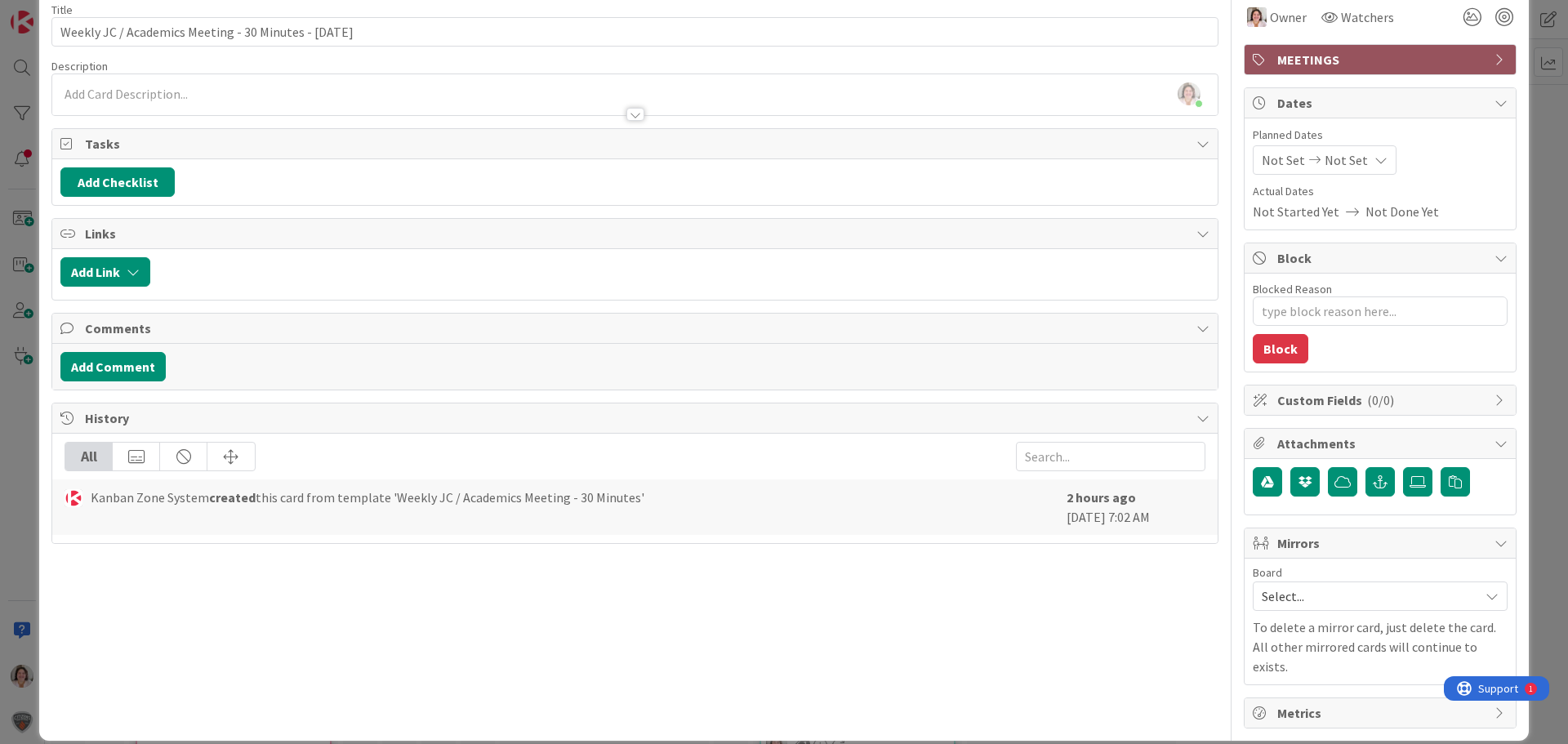
type textarea "x"
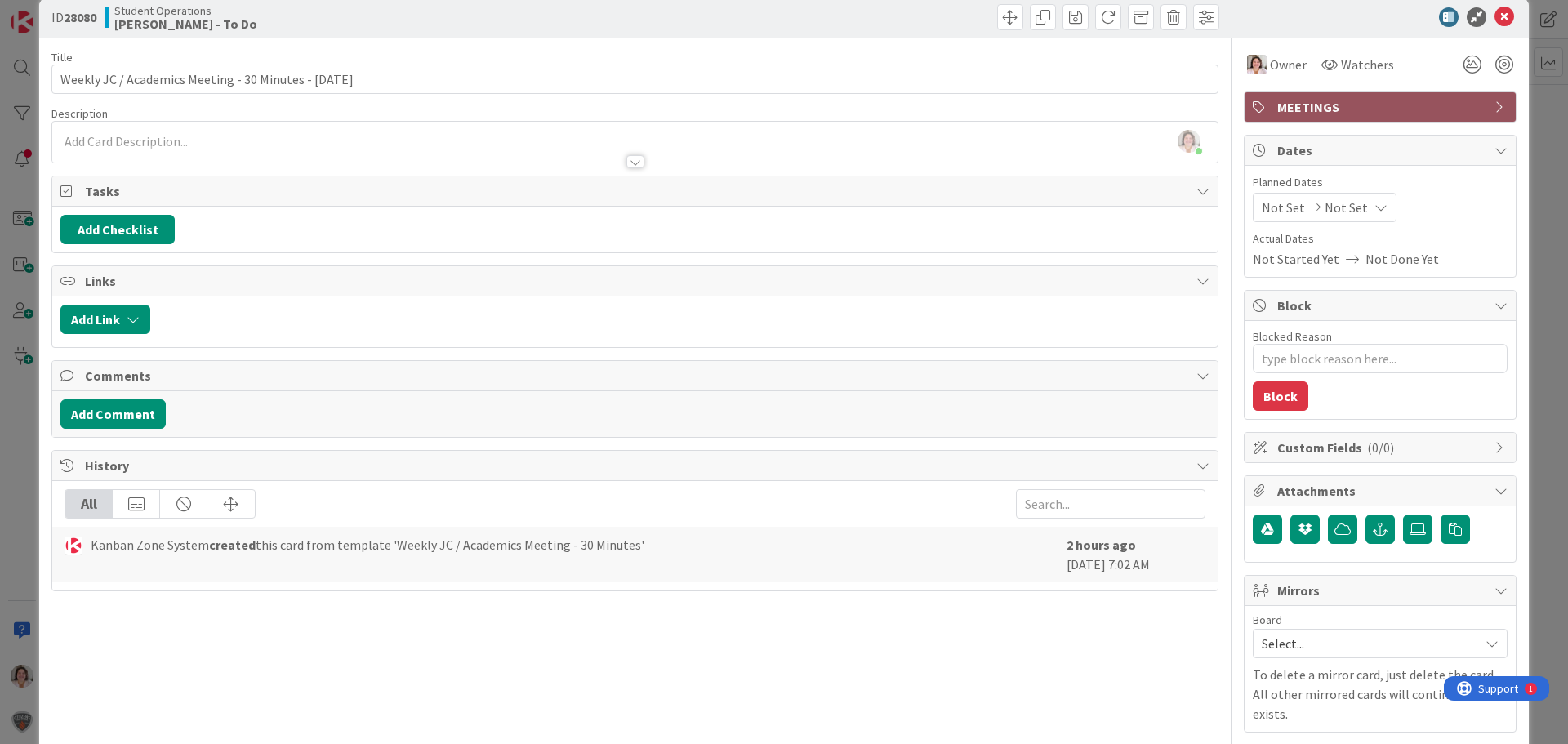
scroll to position [0, 0]
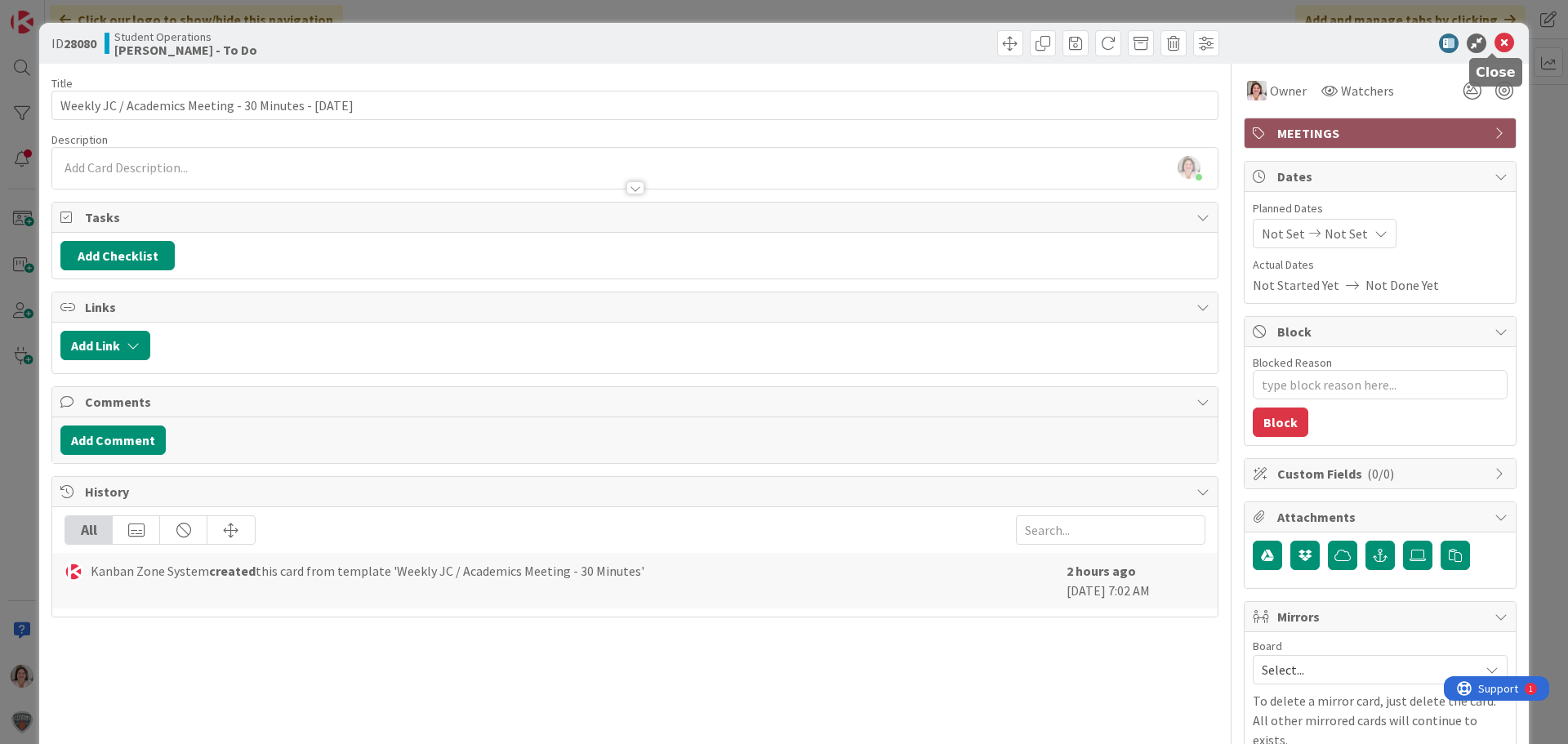
click at [1492, 53] on div at bounding box center [1492, 55] width 11 height 5
click at [1495, 43] on icon at bounding box center [1505, 43] width 20 height 20
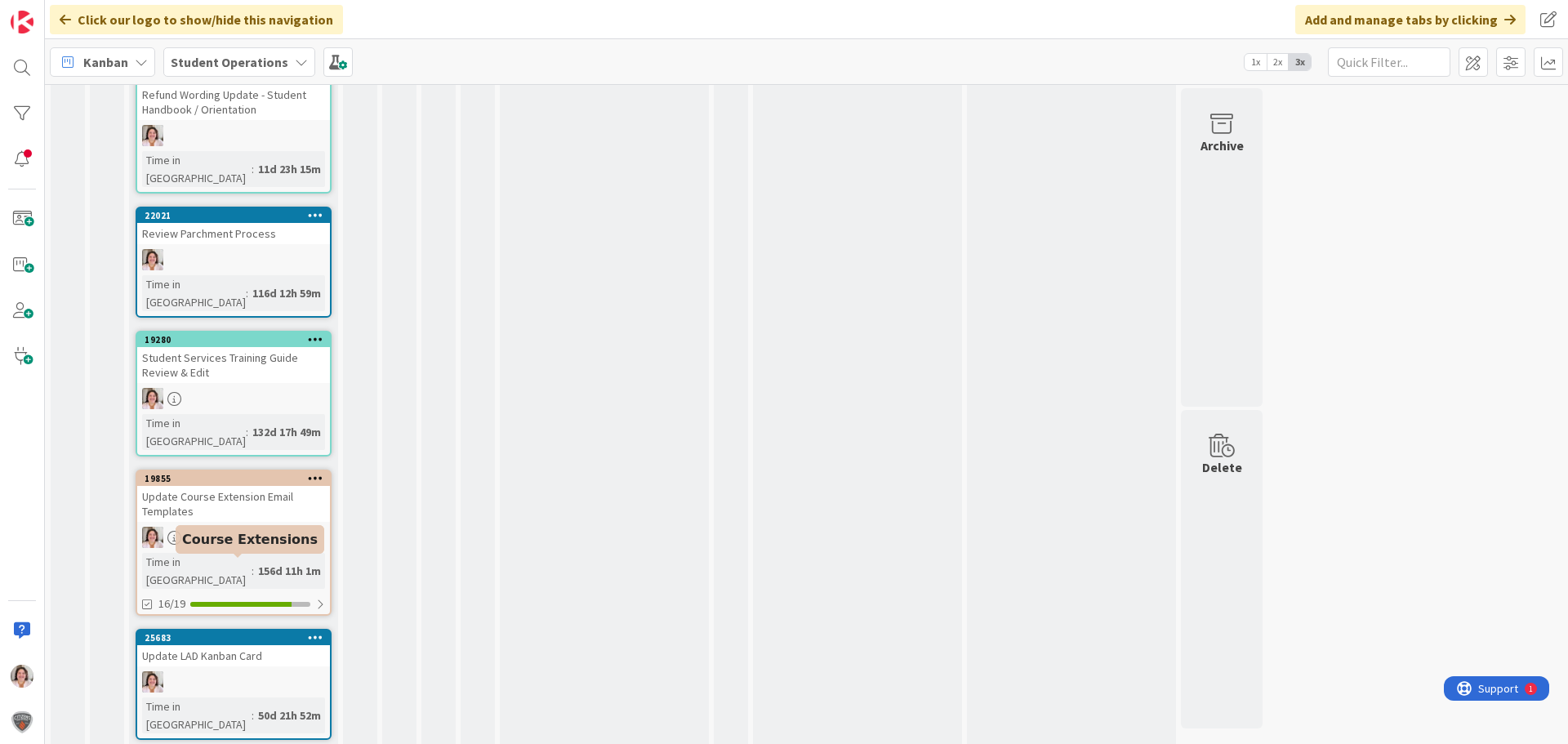
scroll to position [1146, 0]
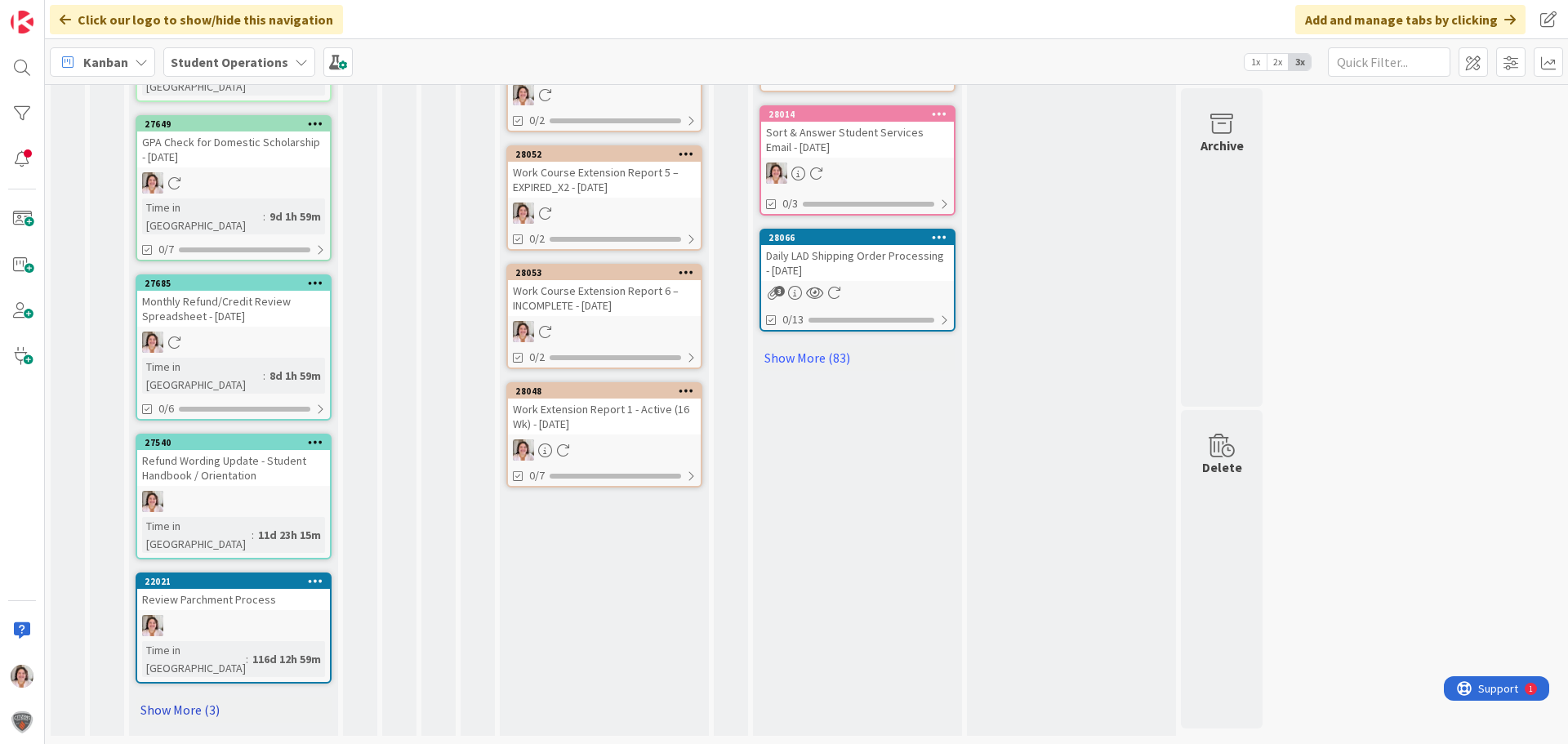
scroll to position [777, 0]
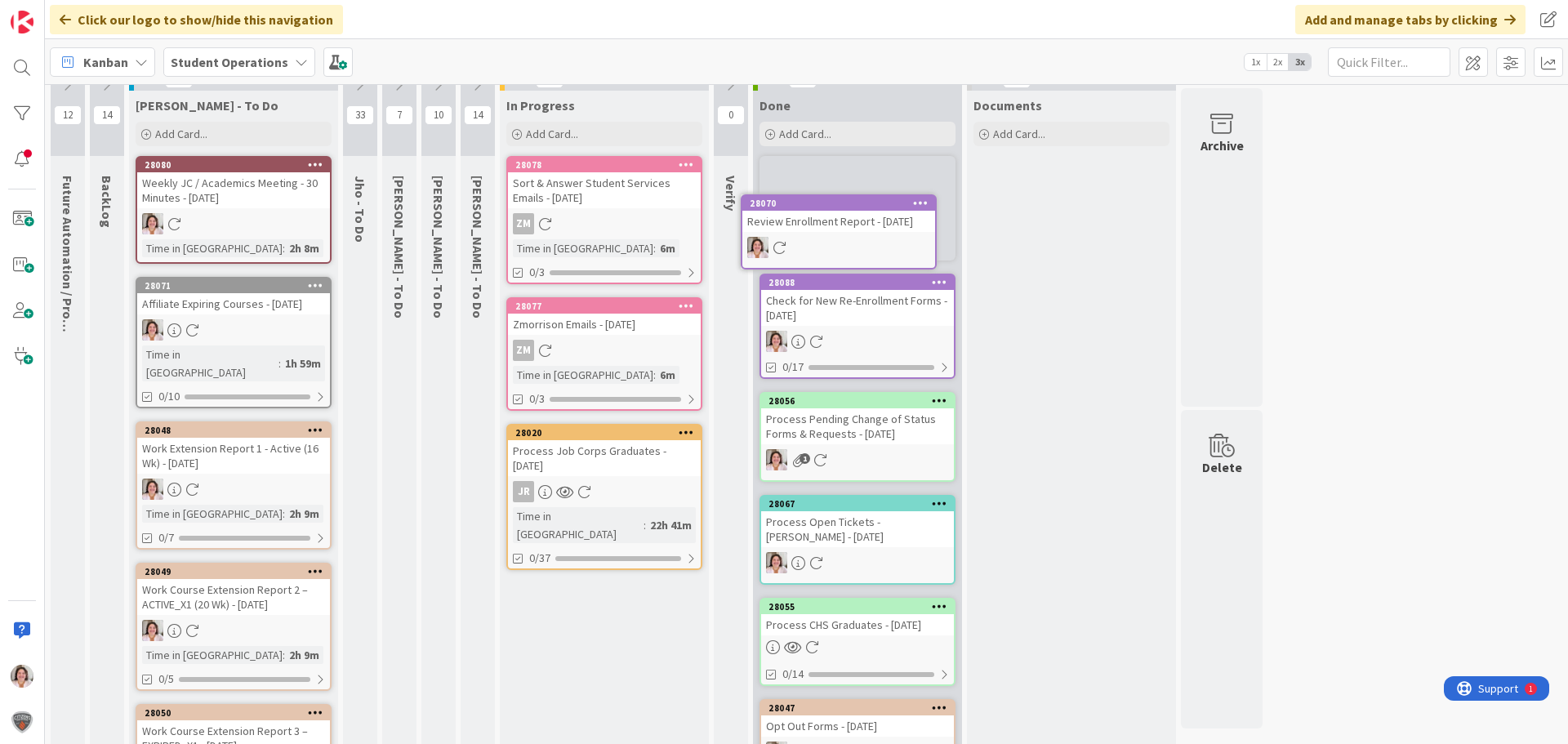
scroll to position [0, 0]
